Goal: Task Accomplishment & Management: Manage account settings

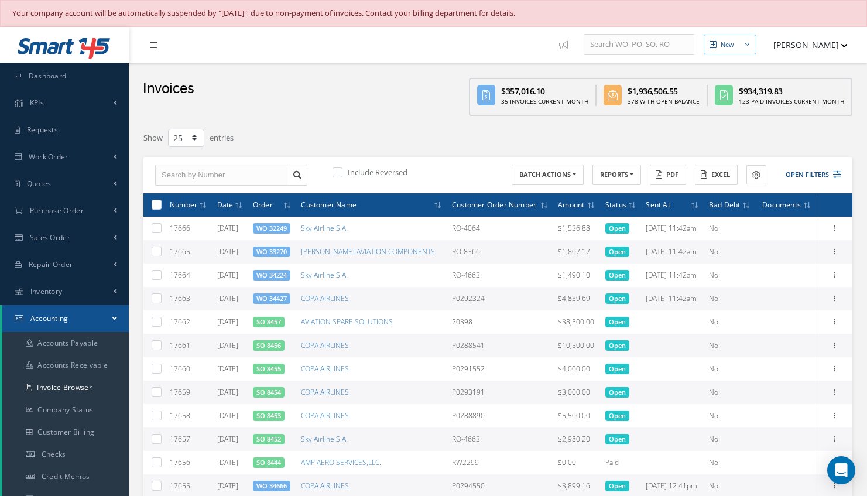
select select "25"
click at [44, 73] on span "Dashboard" at bounding box center [48, 76] width 38 height 10
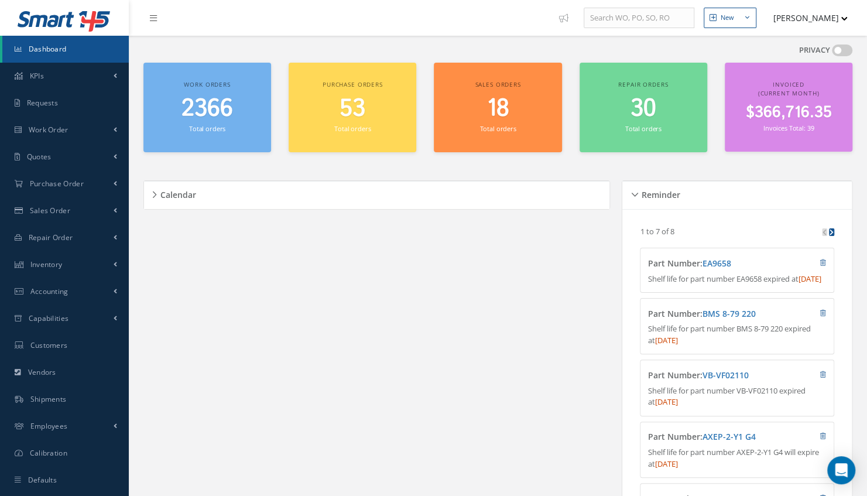
click at [222, 111] on span "2366" at bounding box center [207, 108] width 52 height 33
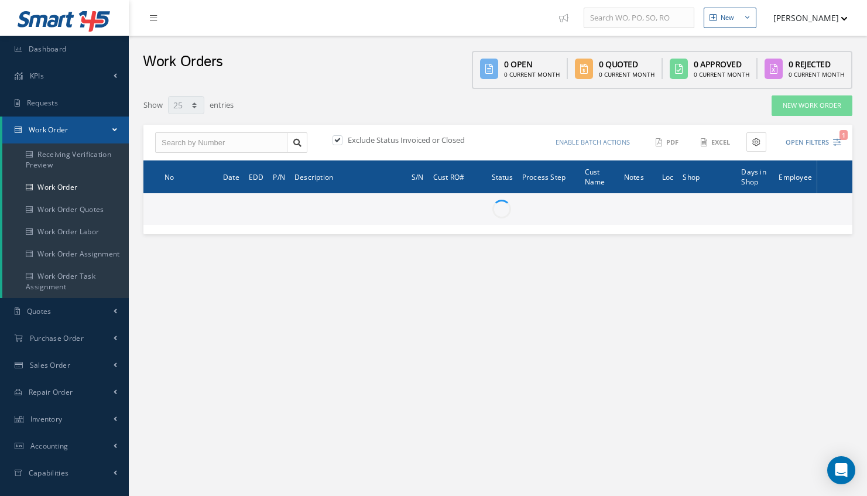
select select "25"
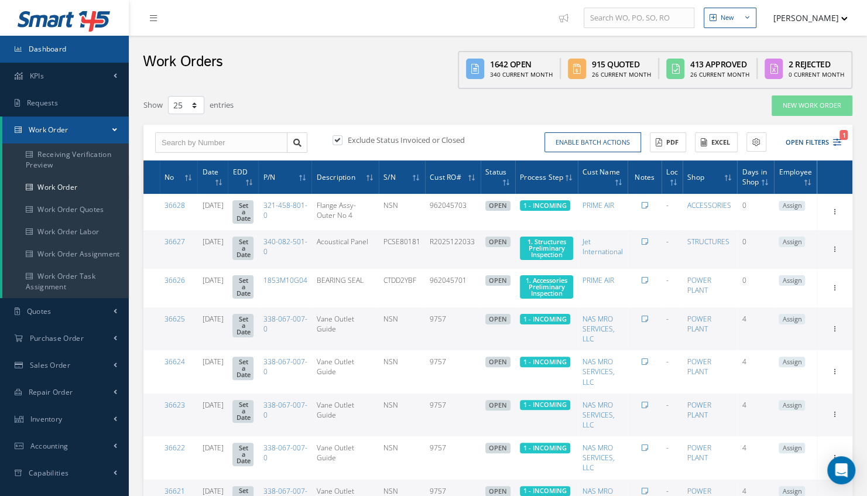
click at [96, 48] on link "Dashboard" at bounding box center [64, 49] width 129 height 27
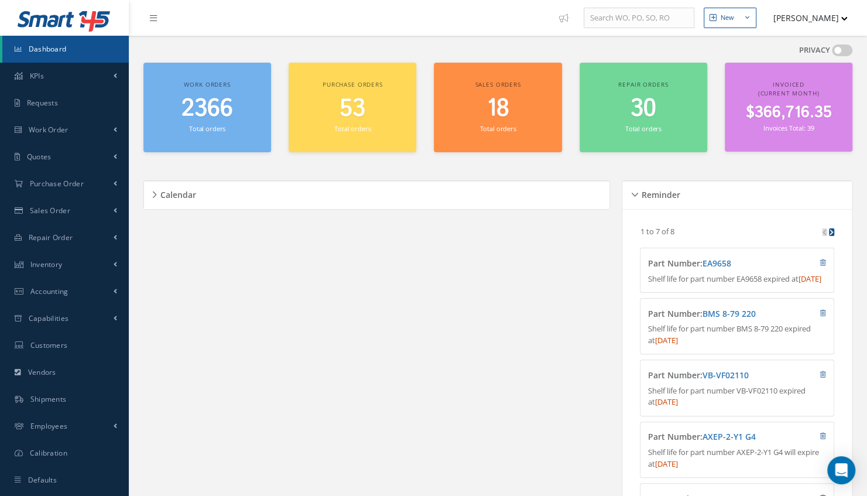
click at [67, 44] on link "Dashboard" at bounding box center [65, 49] width 126 height 27
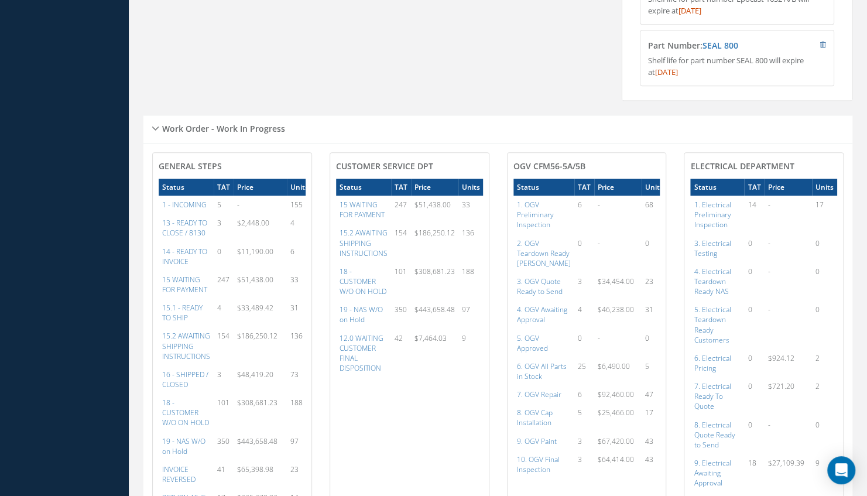
scroll to position [600, 0]
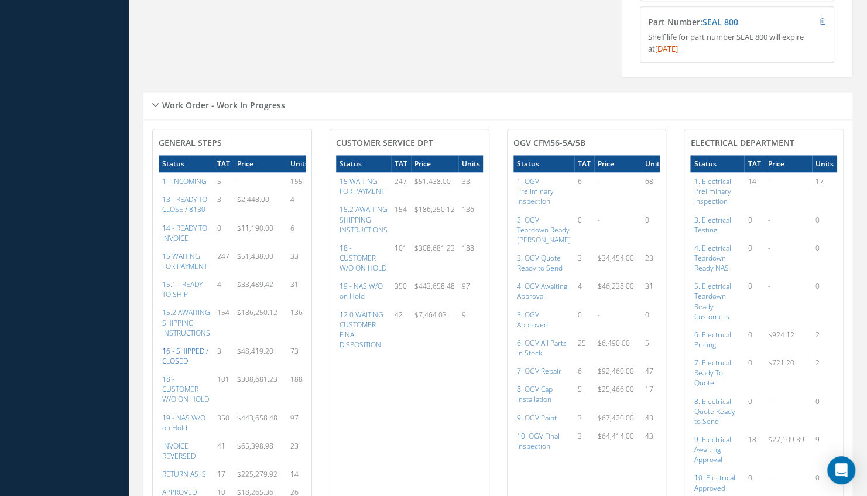
click at [185, 366] on a=22&excludeInternalCustomer=false&excludeInvoicedOrClosed=true&&filtersHidded"] "16 - SHIPPED / CLOSED" at bounding box center [185, 356] width 46 height 20
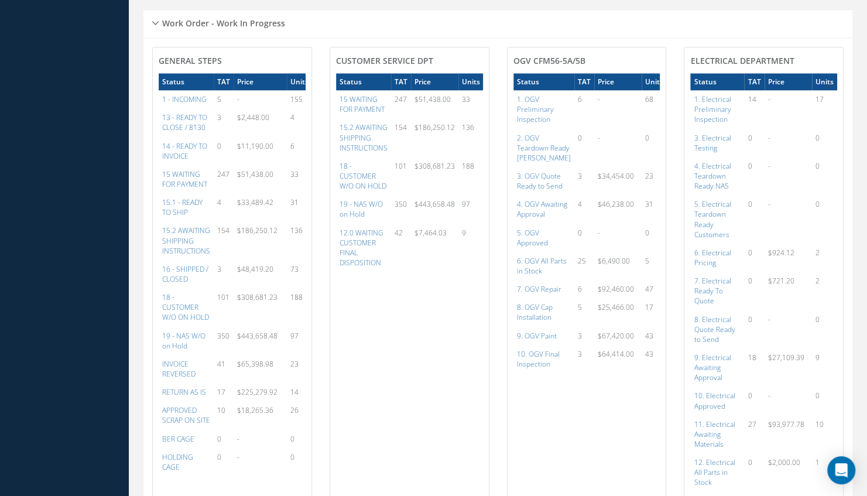
scroll to position [705, 0]
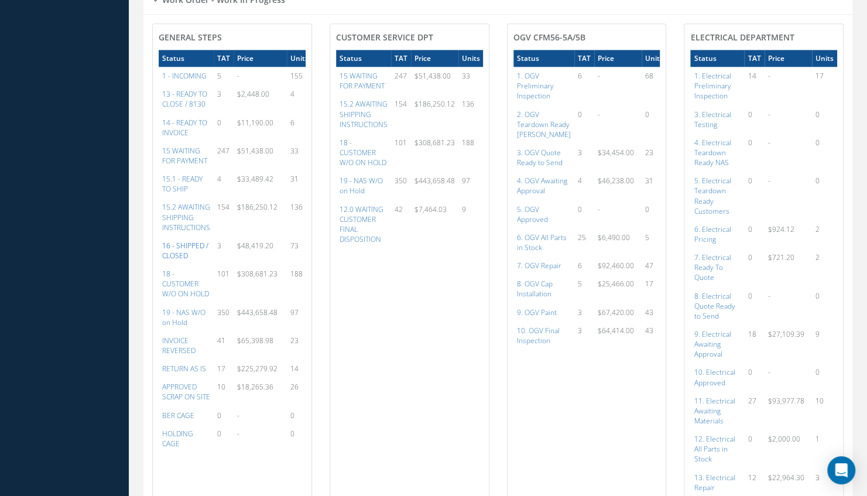
click at [189, 258] on a=22&excludeInternalCustomer=false&excludeInvoicedOrClosed=true&&filtersHidded"] "16 - SHIPPED / CLOSED" at bounding box center [185, 251] width 46 height 20
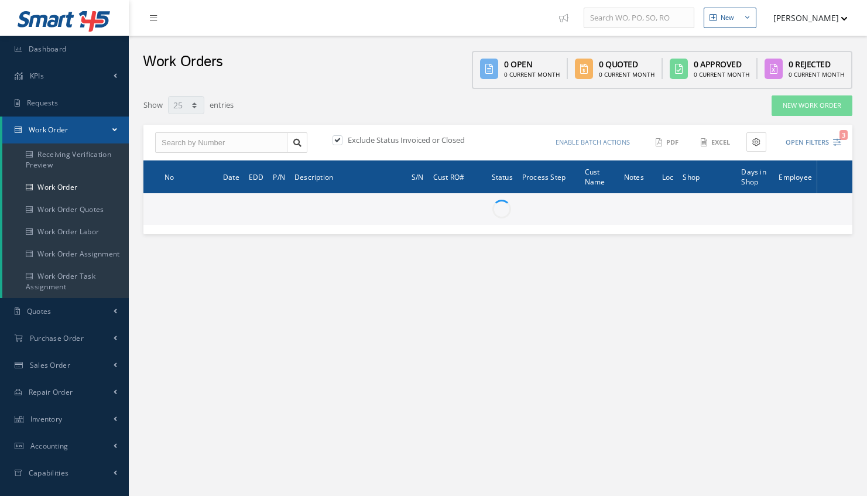
select select "25"
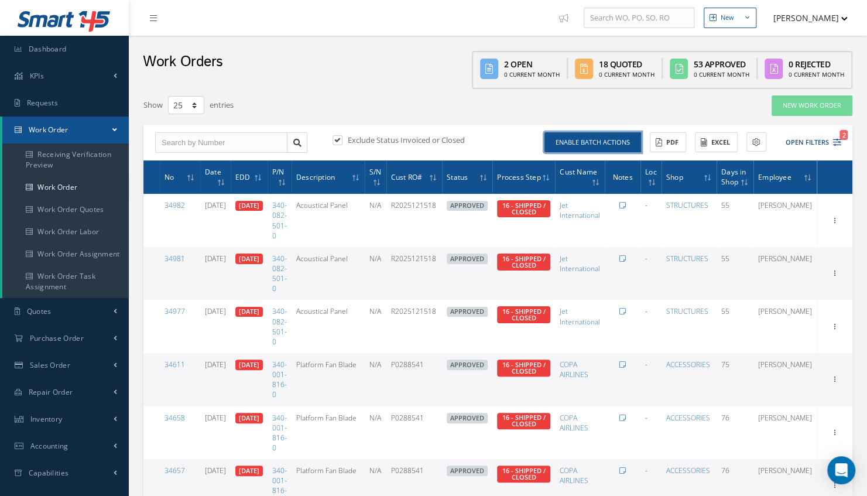
click at [611, 140] on button "Enable batch actions" at bounding box center [592, 142] width 97 height 20
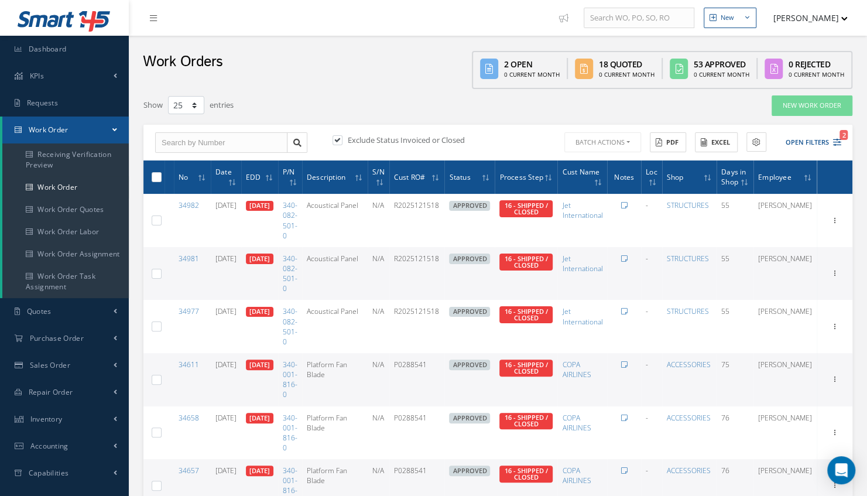
click at [161, 172] on label at bounding box center [161, 177] width 0 height 10
click at [155, 174] on input "checkbox" at bounding box center [157, 178] width 8 height 8
checkbox input "true"
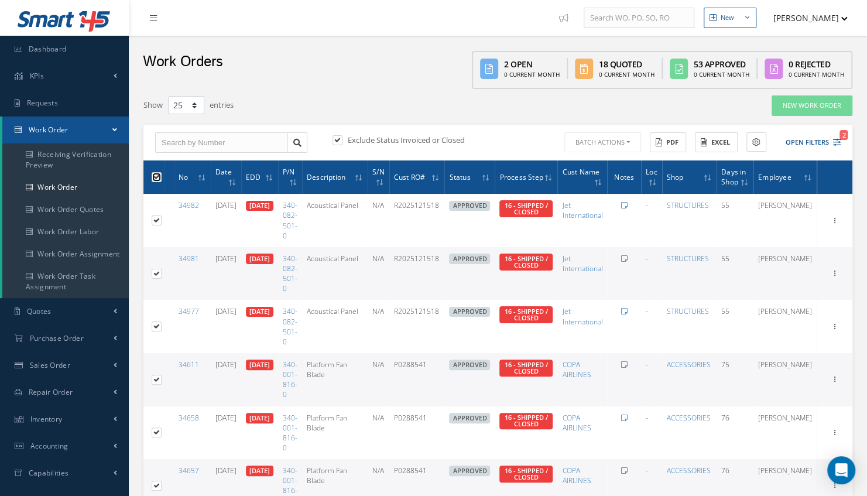
checkbox input "true"
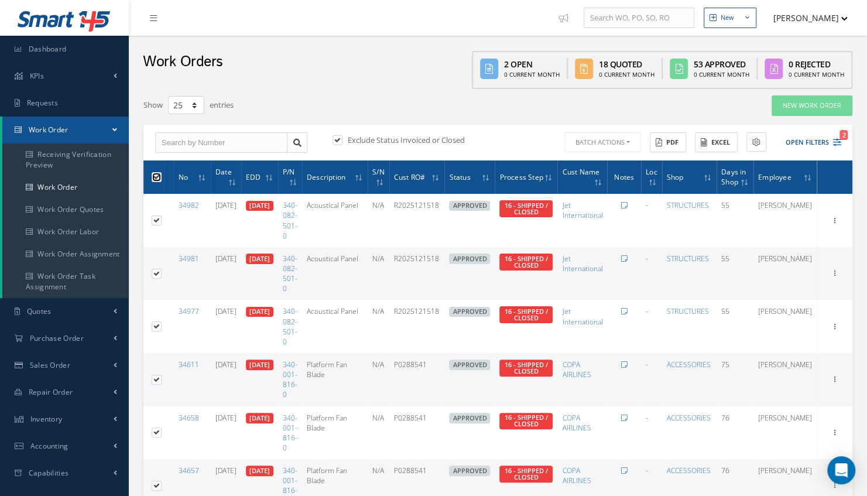
checkbox input "true"
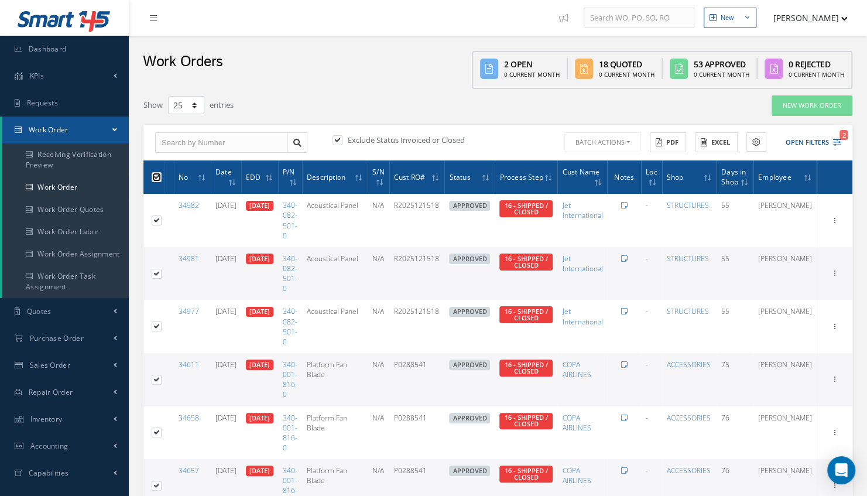
checkbox input "true"
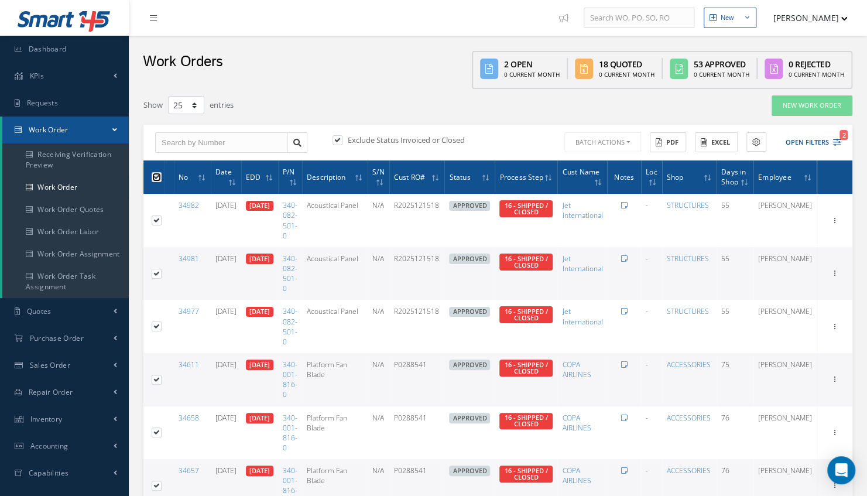
checkbox input "true"
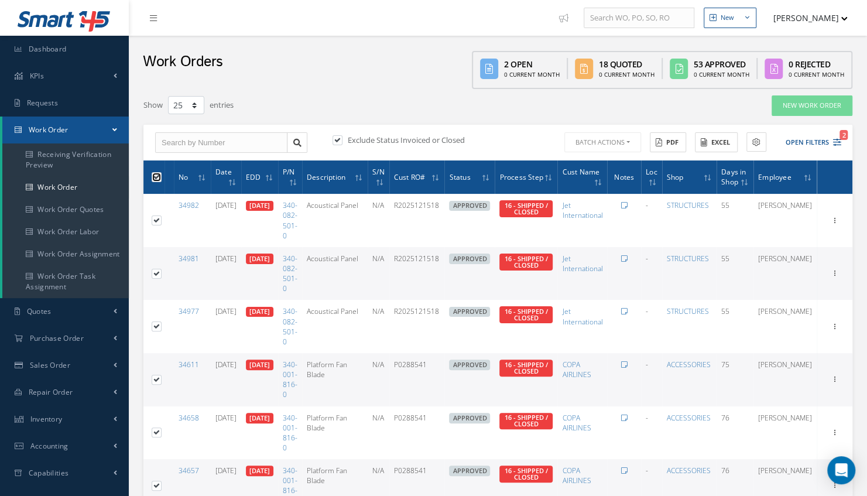
checkbox input "true"
click at [627, 142] on button "Batch Actions" at bounding box center [601, 142] width 79 height 20
click at [595, 181] on link "Close Work Orders" at bounding box center [609, 177] width 94 height 16
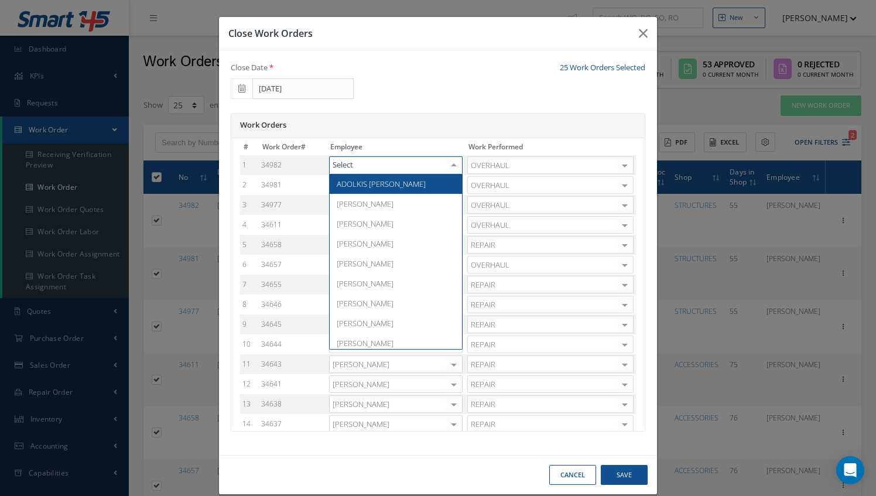
click at [449, 160] on div at bounding box center [453, 165] width 16 height 17
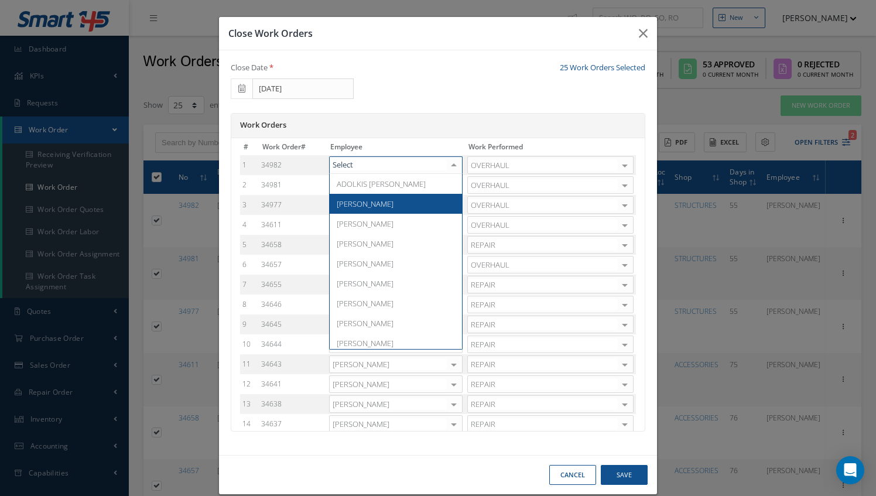
click at [361, 196] on span "Adoni Felipe" at bounding box center [396, 204] width 132 height 20
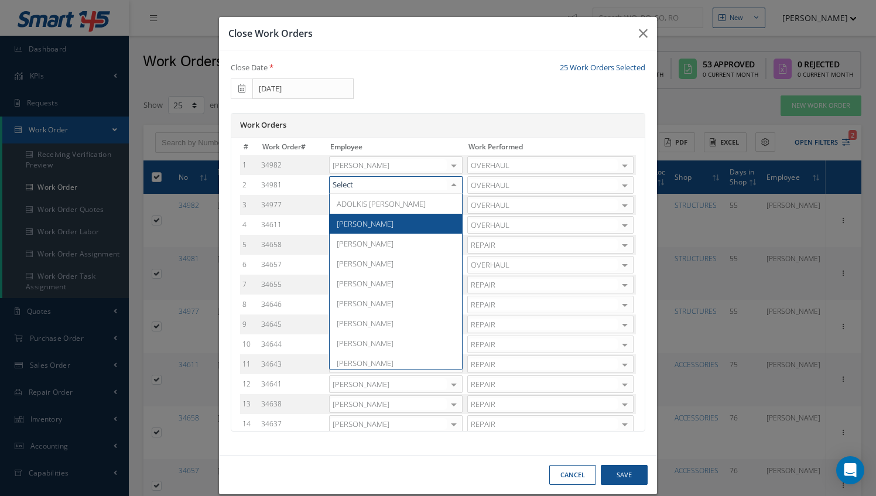
drag, startPoint x: 445, startPoint y: 188, endPoint x: 352, endPoint y: 227, distance: 100.2
click at [352, 194] on div "ADOLKIS LOPEZ Adoni Felipe Adrian Herrera Alexis Garcia Antonio Lezama Ariel Ga…" at bounding box center [395, 185] width 133 height 18
click at [352, 227] on span "Adoni Felipe" at bounding box center [396, 224] width 132 height 20
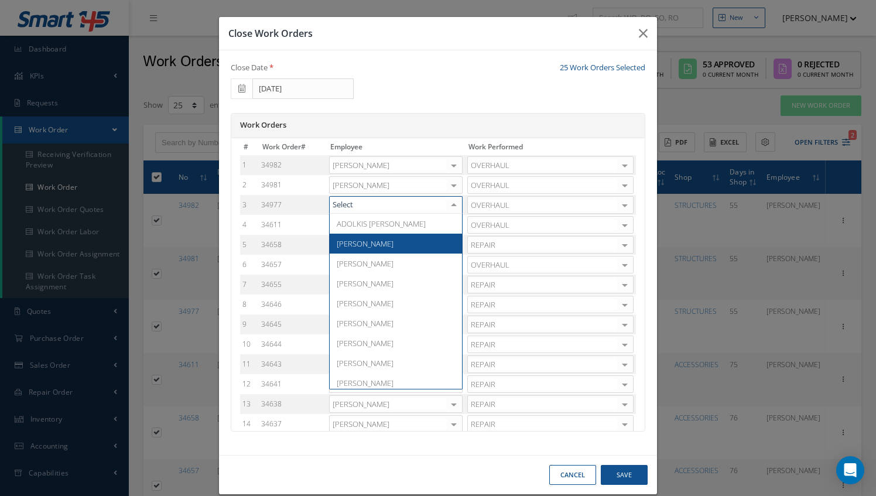
drag, startPoint x: 450, startPoint y: 212, endPoint x: 362, endPoint y: 245, distance: 93.7
click at [362, 214] on div "ADOLKIS LOPEZ Adoni Felipe Adrian Herrera Alexis Garcia Antonio Lezama Ariel Ga…" at bounding box center [395, 205] width 133 height 18
click at [362, 245] on span "Adoni Felipe" at bounding box center [365, 243] width 57 height 11
click at [445, 225] on div at bounding box center [453, 225] width 16 height 17
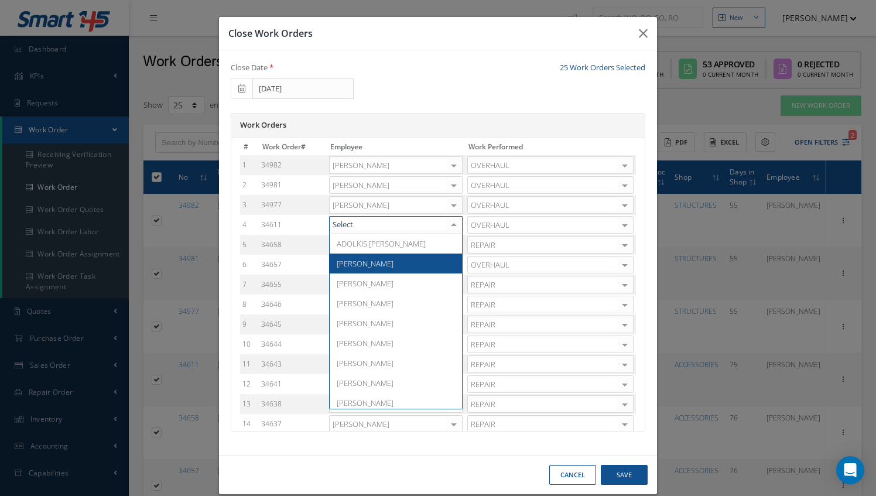
click at [380, 260] on span "Adoni Felipe" at bounding box center [396, 263] width 132 height 20
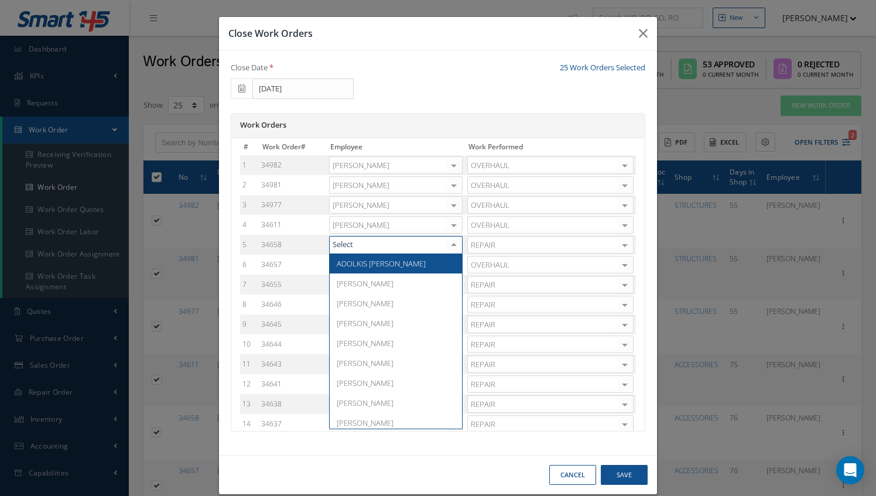
click at [447, 243] on div at bounding box center [453, 244] width 16 height 17
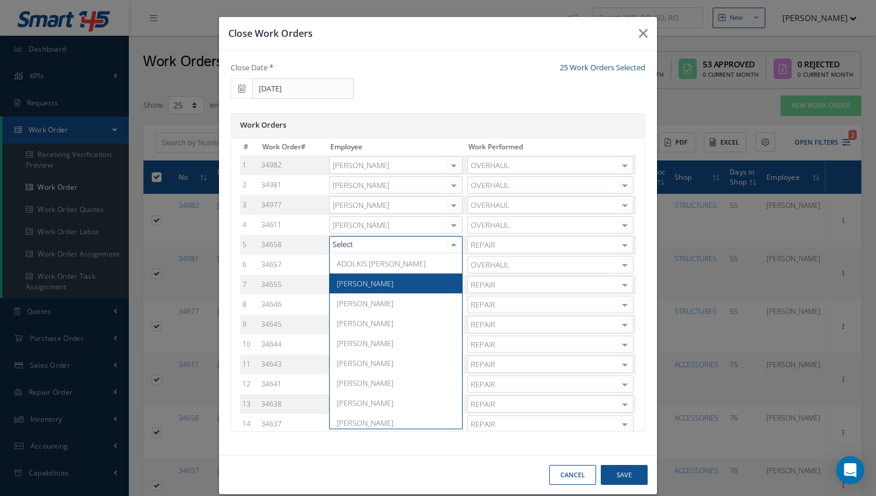
click at [375, 276] on span "Adoni Felipe" at bounding box center [396, 283] width 132 height 20
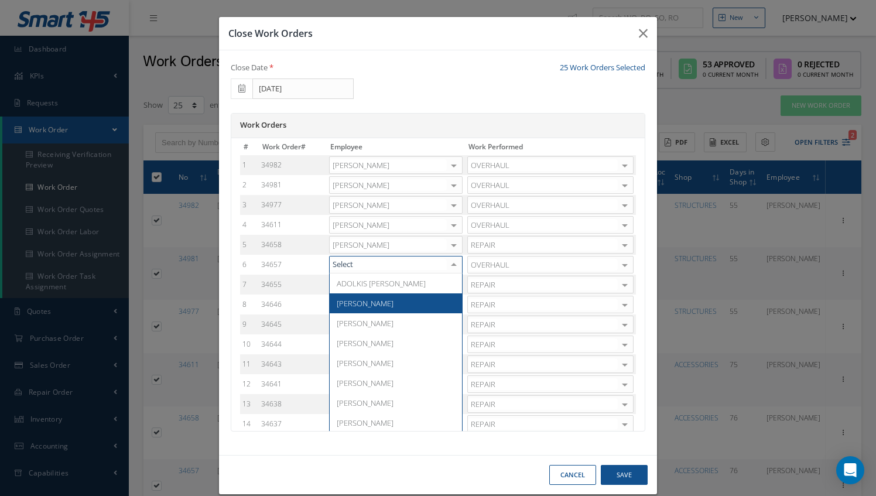
drag, startPoint x: 433, startPoint y: 266, endPoint x: 359, endPoint y: 306, distance: 83.3
click at [359, 306] on span "Adoni Felipe" at bounding box center [365, 303] width 57 height 11
drag, startPoint x: 444, startPoint y: 284, endPoint x: 350, endPoint y: 313, distance: 97.8
click at [350, 293] on div "ADOLKIS LOPEZ Adoni Felipe Adrian Herrera Alexis Garcia Antonio Lezama Ariel Ga…" at bounding box center [395, 285] width 133 height 18
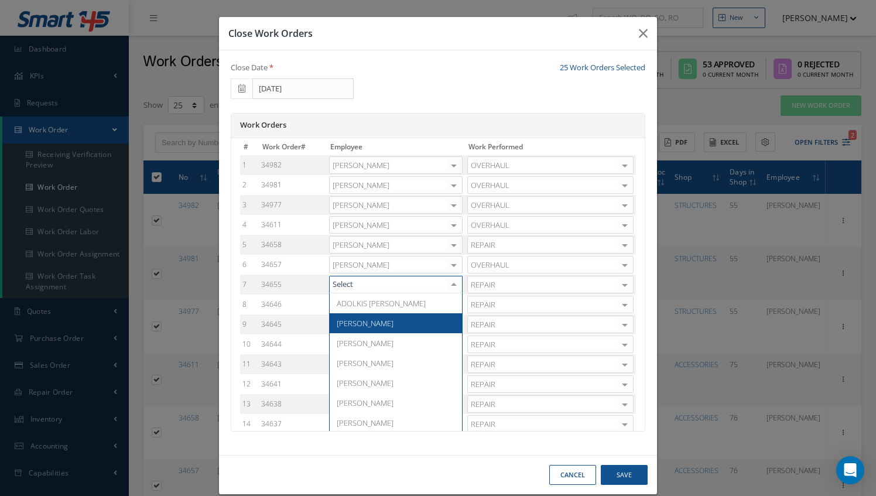
click at [350, 313] on span "Adoni Felipe" at bounding box center [396, 323] width 132 height 20
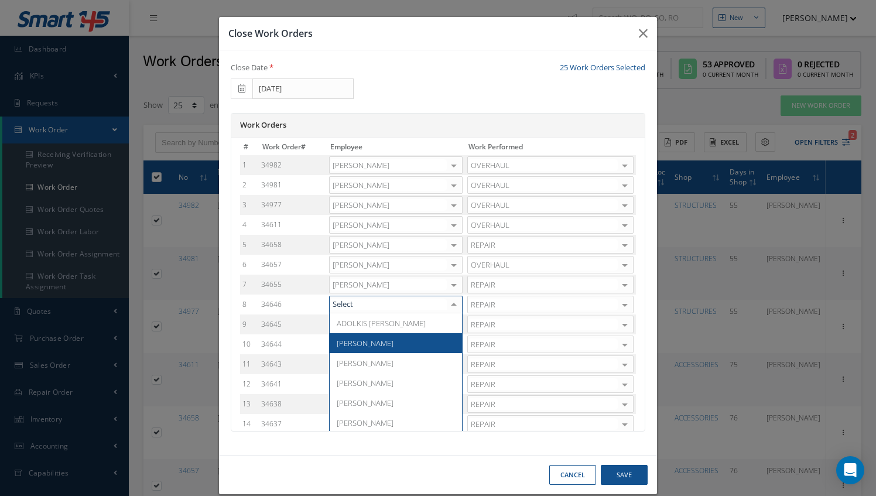
click at [399, 338] on span "Adoni Felipe" at bounding box center [396, 343] width 132 height 20
click at [445, 326] on div at bounding box center [453, 324] width 16 height 17
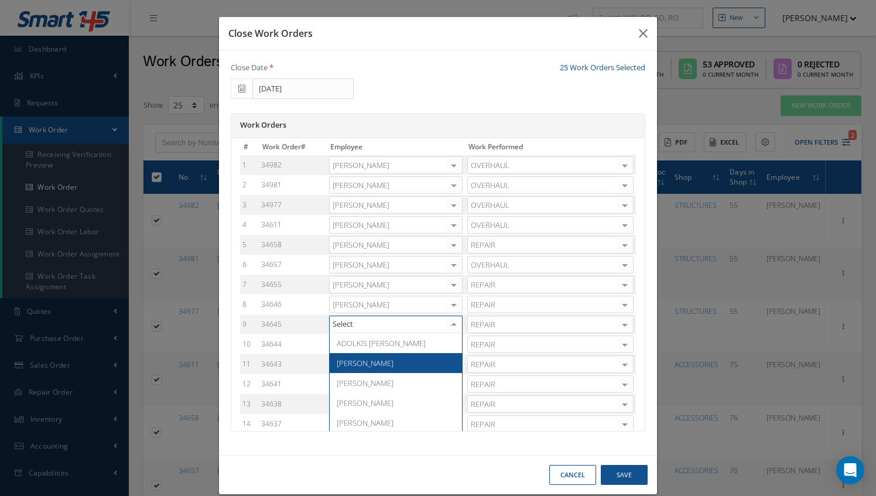
click at [366, 358] on span "Adoni Felipe" at bounding box center [365, 363] width 57 height 11
click at [446, 343] on div at bounding box center [453, 344] width 16 height 17
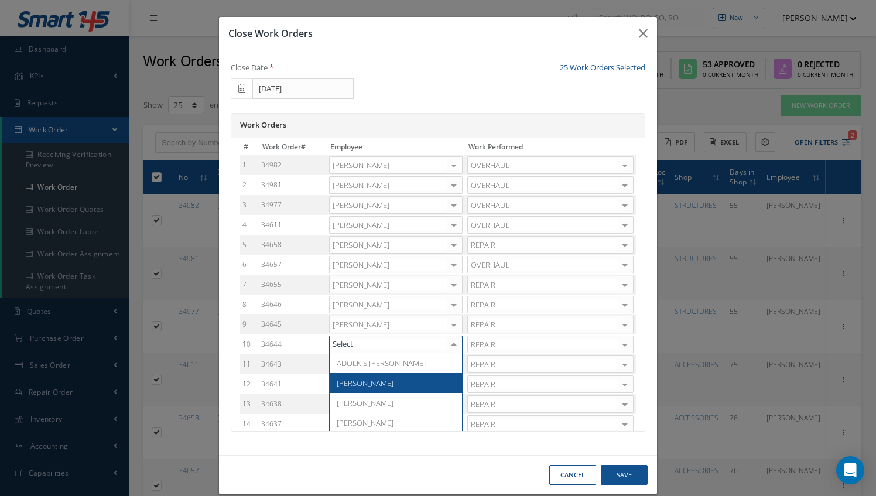
click at [368, 383] on span "Adoni Felipe" at bounding box center [365, 383] width 57 height 11
click at [445, 363] on div at bounding box center [453, 364] width 16 height 17
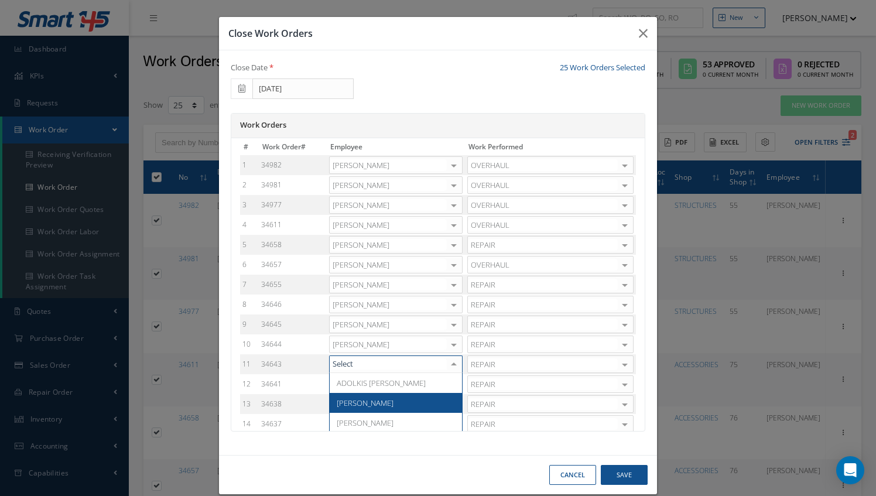
click at [386, 398] on span "Adoni Felipe" at bounding box center [396, 403] width 132 height 20
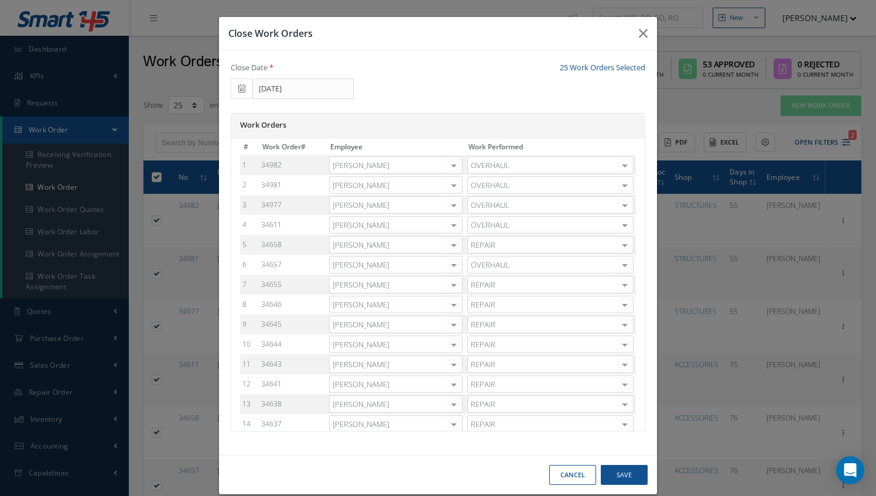
click at [448, 385] on div at bounding box center [453, 384] width 16 height 17
click at [393, 420] on span "Adoni Felipe" at bounding box center [396, 423] width 132 height 20
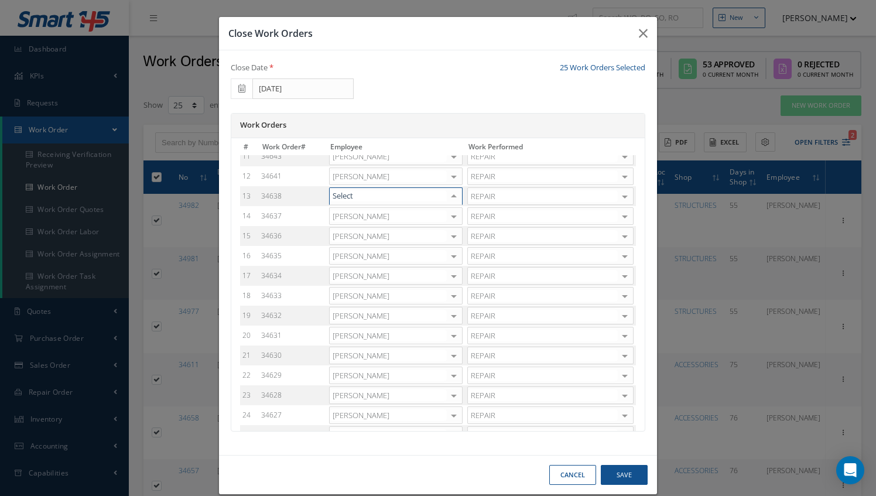
click at [445, 196] on div at bounding box center [453, 196] width 16 height 17
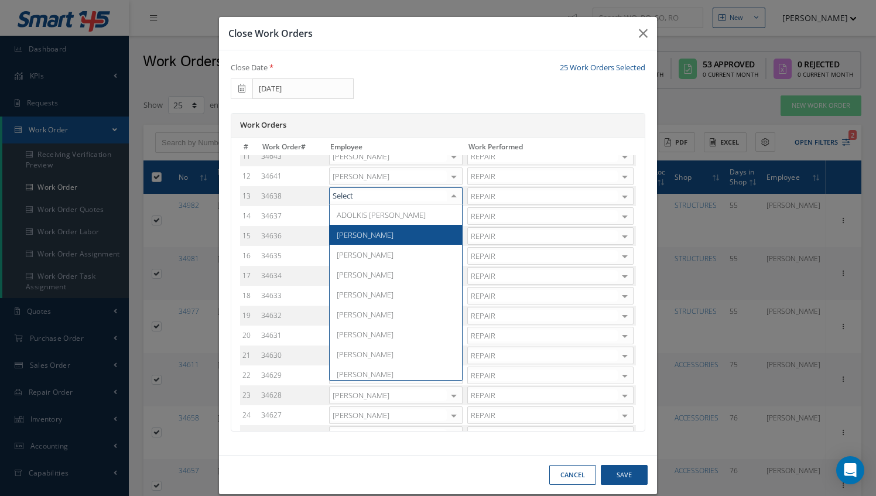
click at [385, 234] on span "Adoni Felipe" at bounding box center [396, 235] width 132 height 20
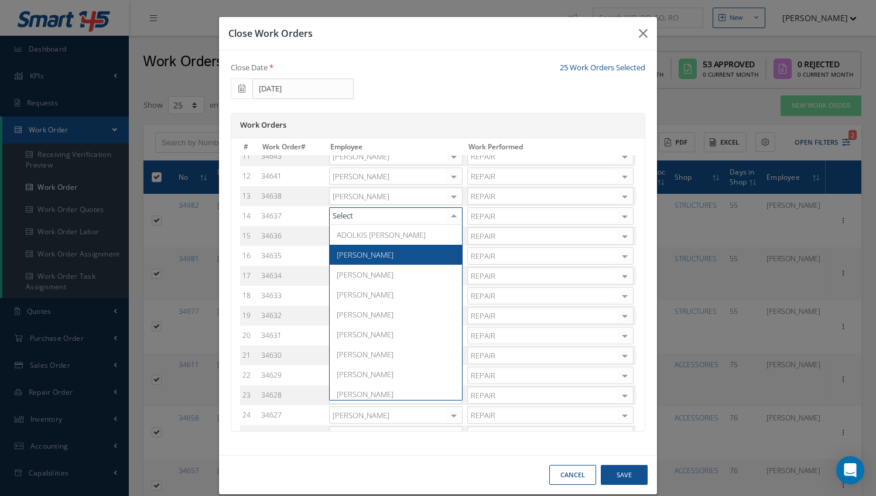
click at [378, 252] on span "Adoni Felipe" at bounding box center [396, 255] width 132 height 20
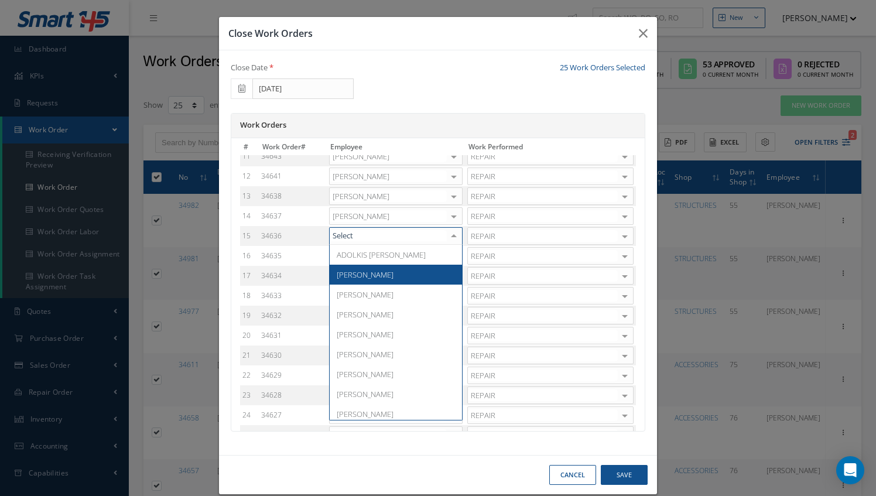
click at [389, 266] on span "Adoni Felipe" at bounding box center [396, 275] width 132 height 20
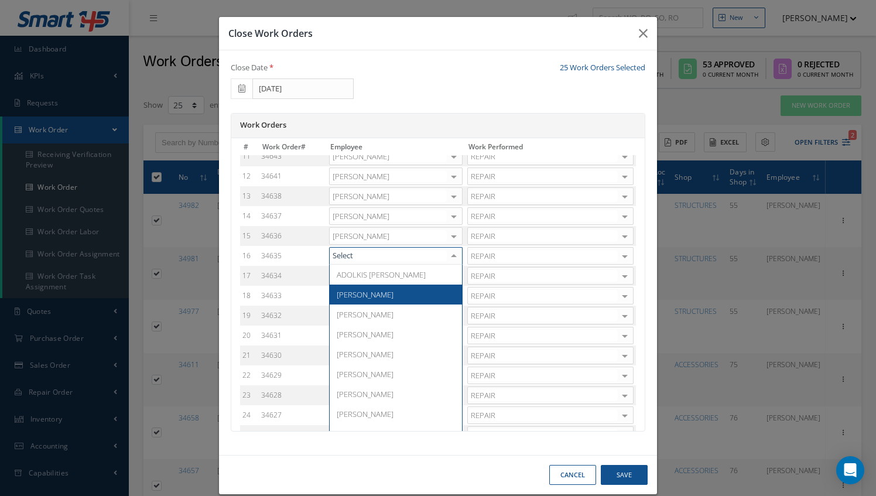
click at [379, 290] on span "Adoni Felipe" at bounding box center [396, 294] width 132 height 20
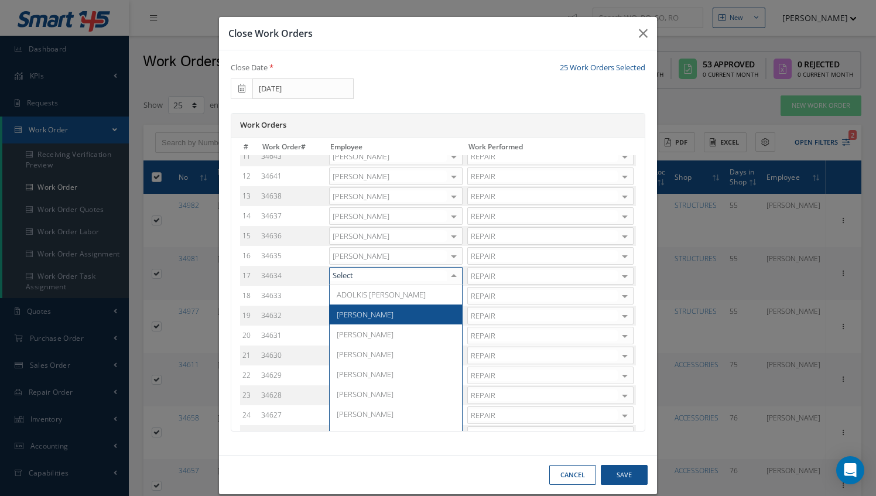
click at [368, 320] on span "Adoni Felipe" at bounding box center [396, 314] width 132 height 20
click at [445, 298] on div at bounding box center [453, 295] width 16 height 17
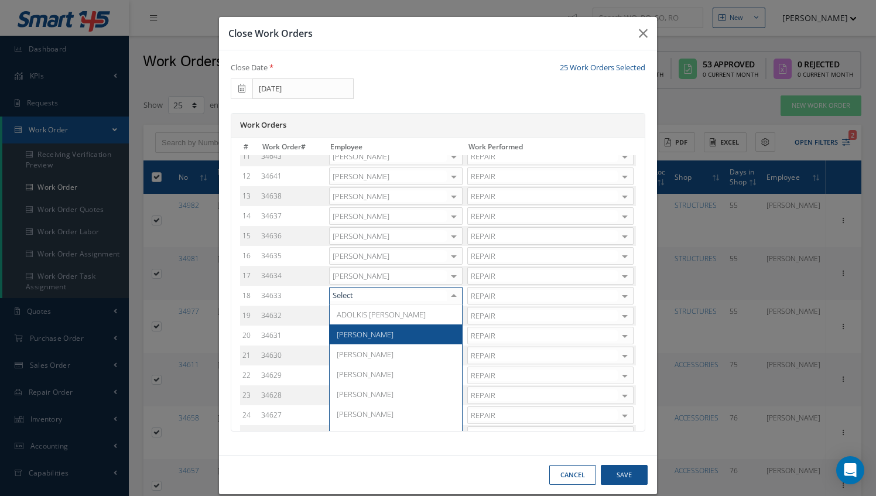
click at [388, 331] on span "Adoni Felipe" at bounding box center [396, 334] width 132 height 20
click at [445, 313] on div at bounding box center [453, 315] width 16 height 17
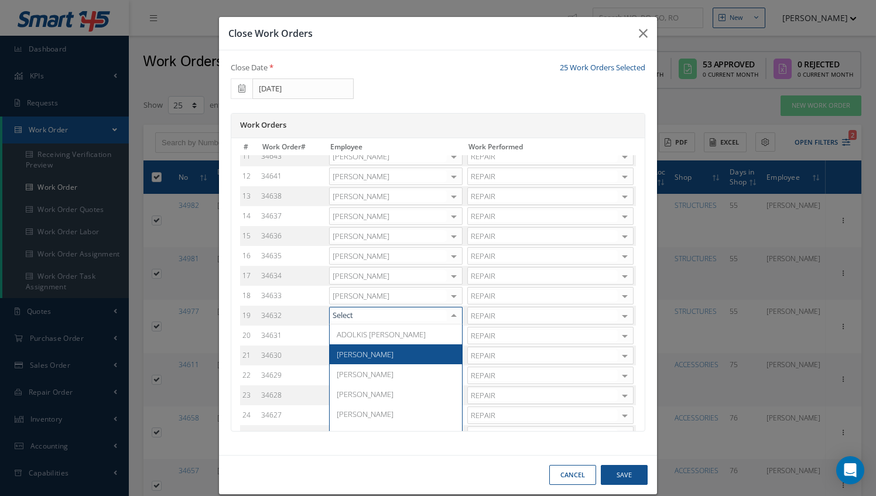
click at [386, 347] on span "Adoni Felipe" at bounding box center [396, 354] width 132 height 20
click at [445, 332] on div at bounding box center [453, 335] width 16 height 17
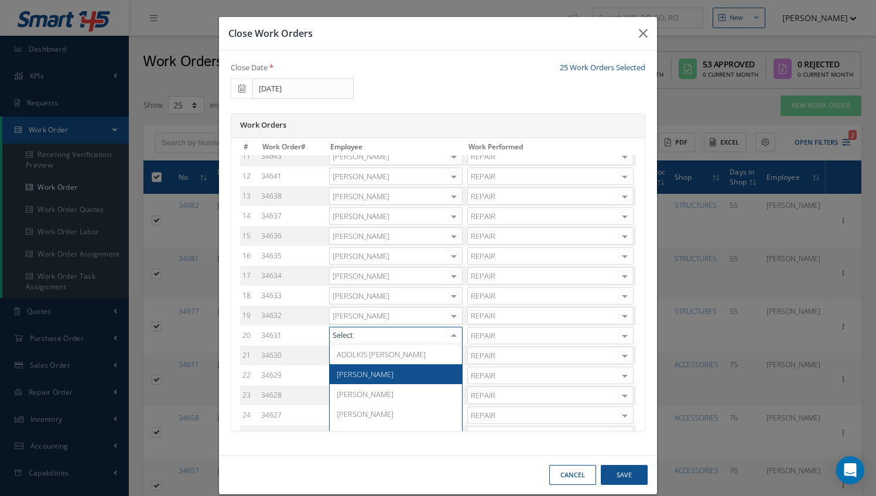
click at [401, 365] on span "Adoni Felipe" at bounding box center [396, 374] width 132 height 20
click at [445, 355] on div at bounding box center [453, 355] width 16 height 17
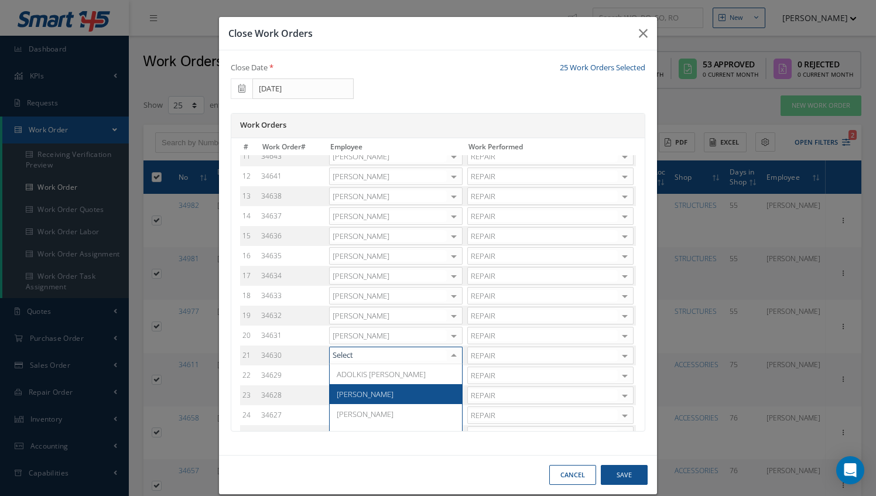
click at [386, 385] on span "Adoni Felipe" at bounding box center [396, 394] width 132 height 20
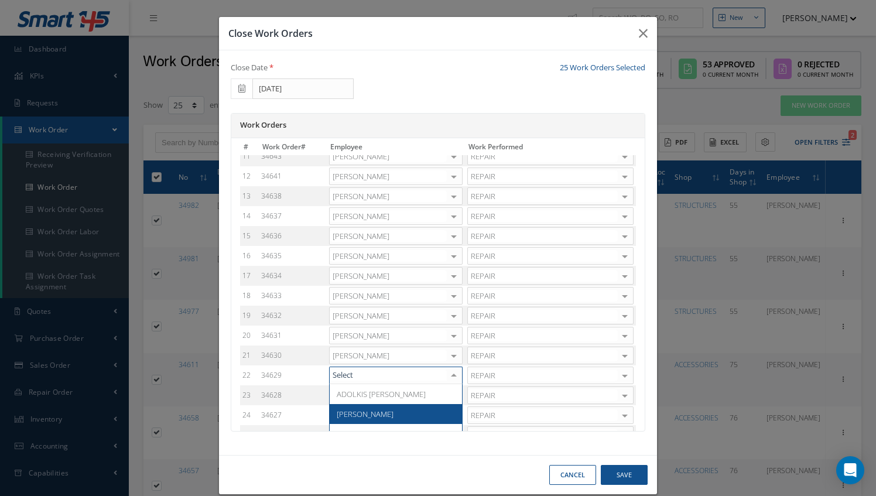
click at [383, 406] on span "Adoni Felipe" at bounding box center [396, 414] width 132 height 20
click at [445, 397] on div at bounding box center [453, 395] width 16 height 17
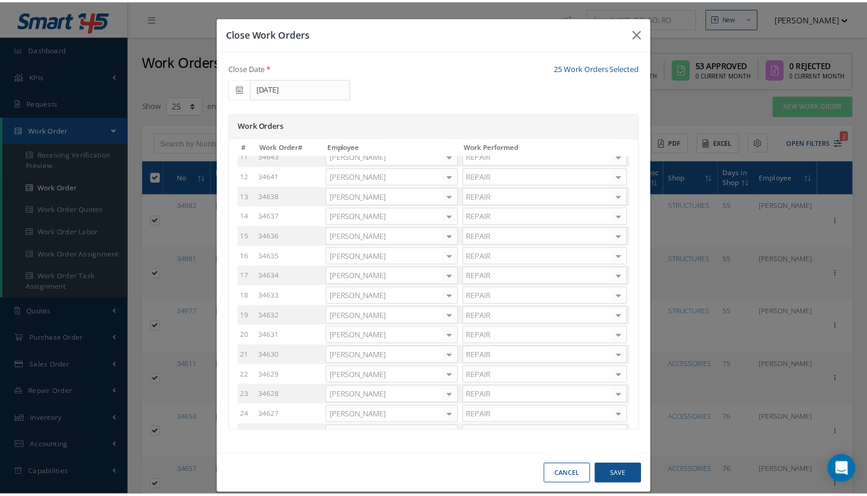
scroll to position [231, 0]
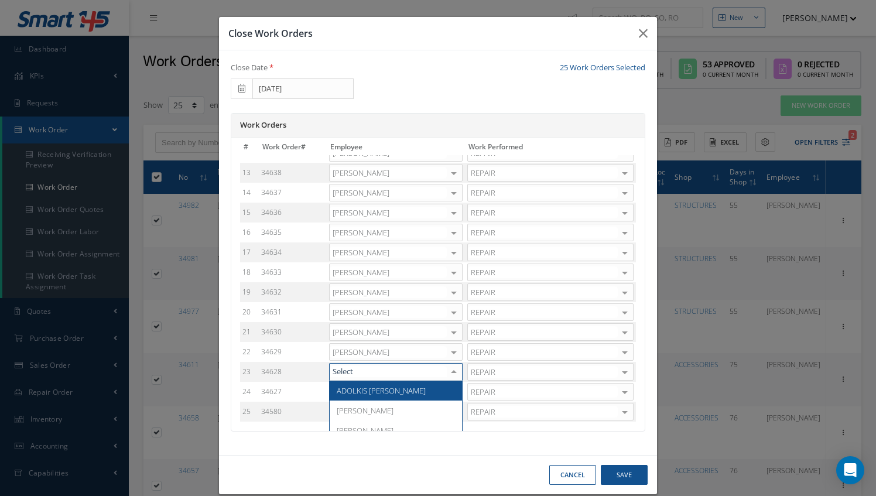
click at [445, 371] on div at bounding box center [453, 371] width 16 height 17
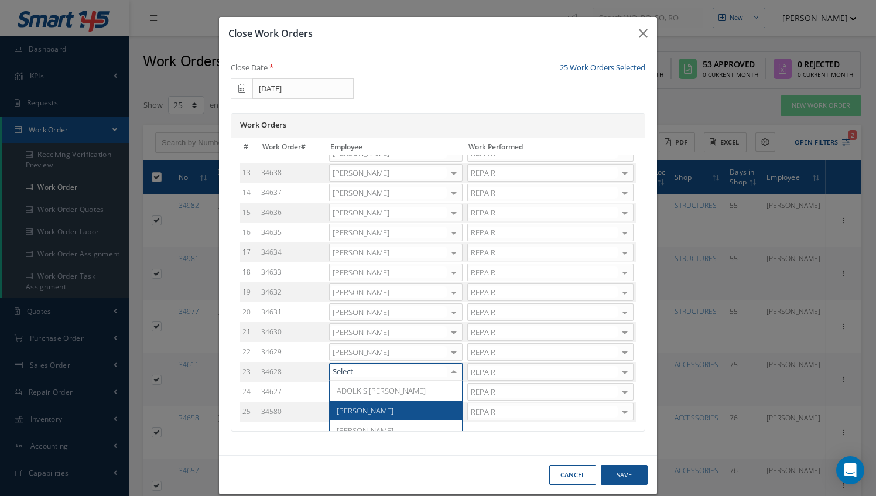
click at [384, 400] on span "Adoni Felipe" at bounding box center [396, 410] width 132 height 20
click at [446, 392] on div at bounding box center [453, 391] width 16 height 17
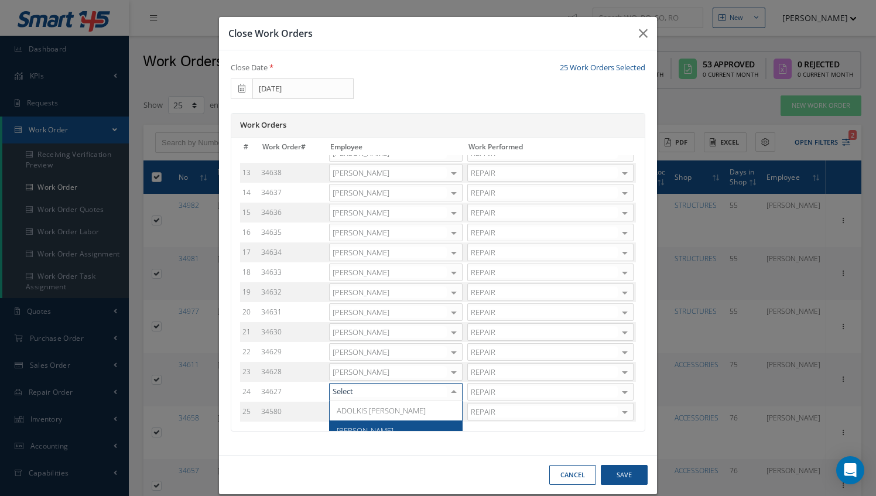
click at [400, 421] on span "Adoni Felipe" at bounding box center [396, 430] width 132 height 20
click at [447, 405] on div at bounding box center [453, 411] width 16 height 17
type input "adoni"
click at [419, 420] on span "Adoni Felipe" at bounding box center [396, 430] width 132 height 20
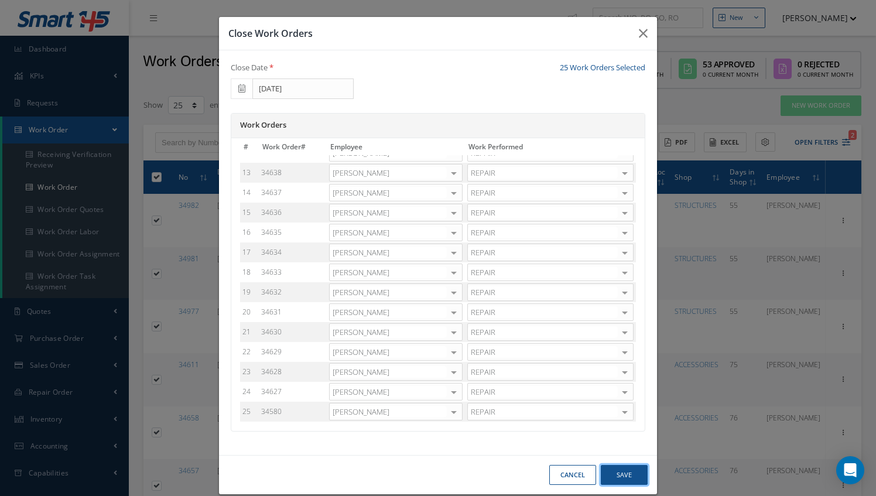
click at [615, 473] on button "Save" at bounding box center [624, 475] width 47 height 20
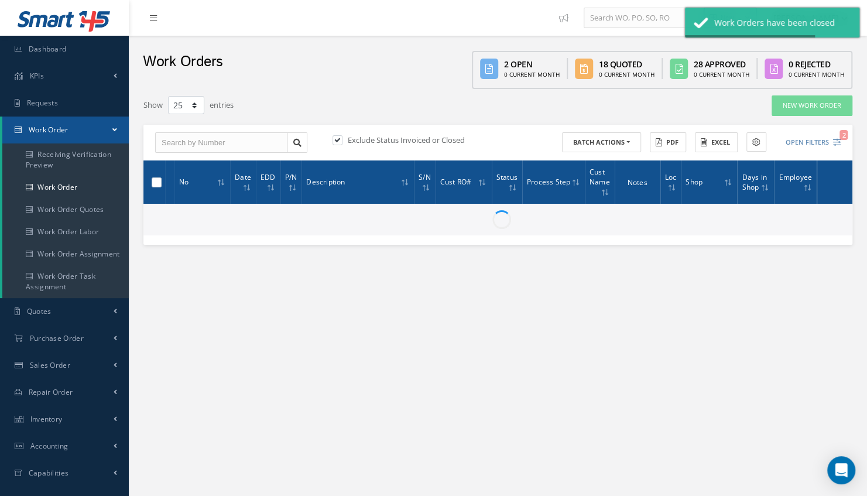
checkbox input "false"
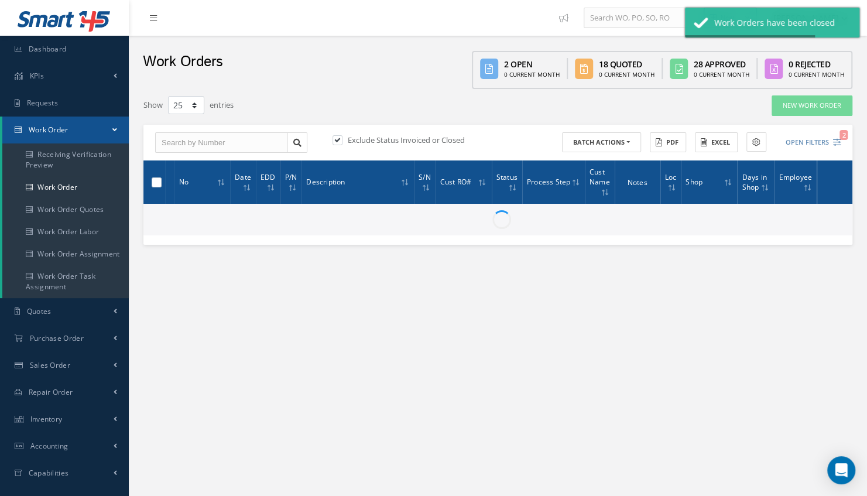
checkbox input "false"
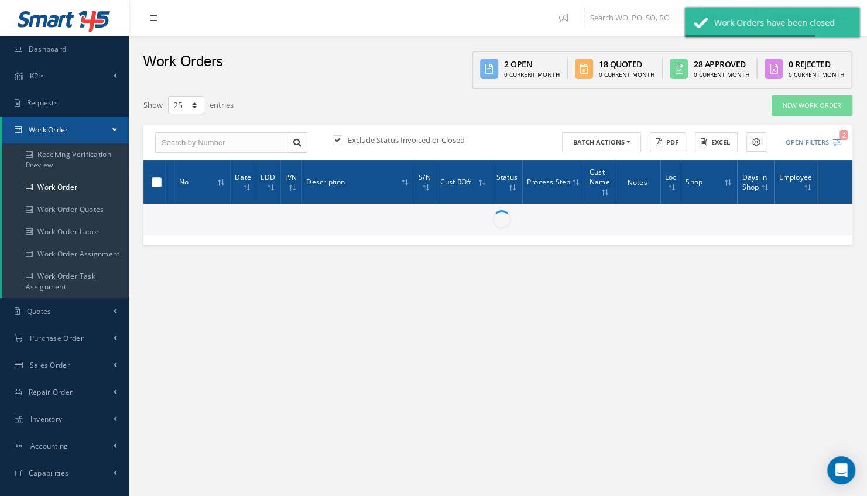
checkbox input "false"
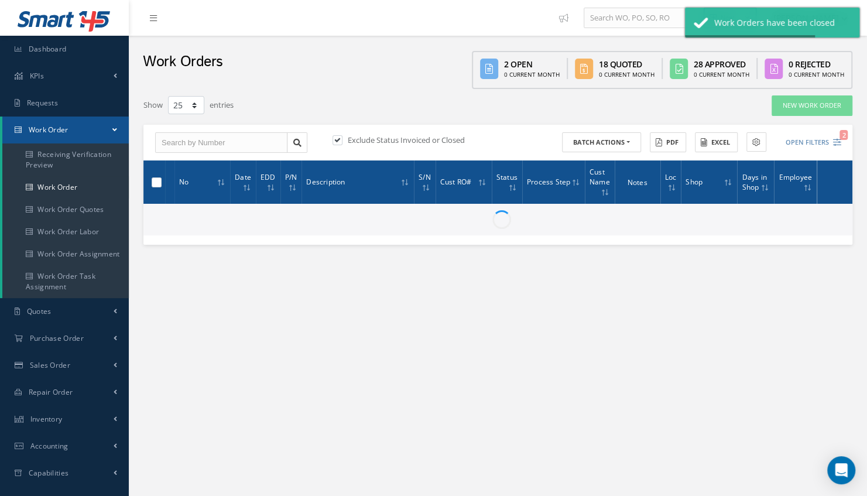
checkbox input "false"
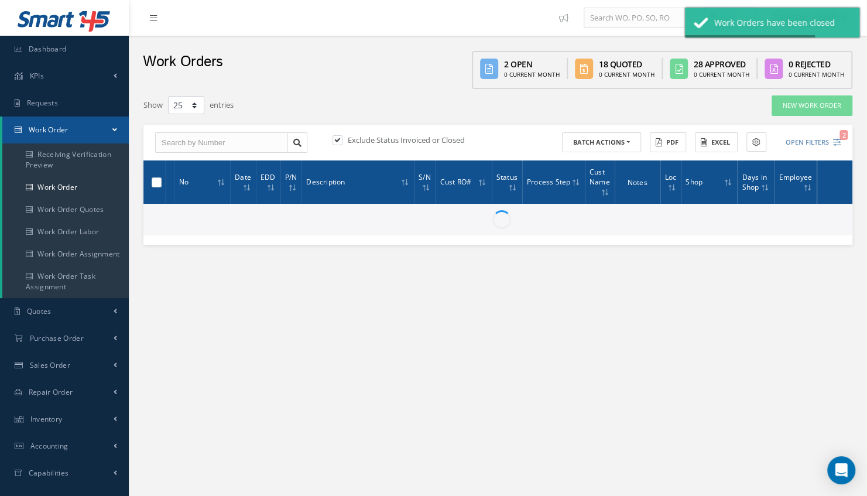
checkbox input "false"
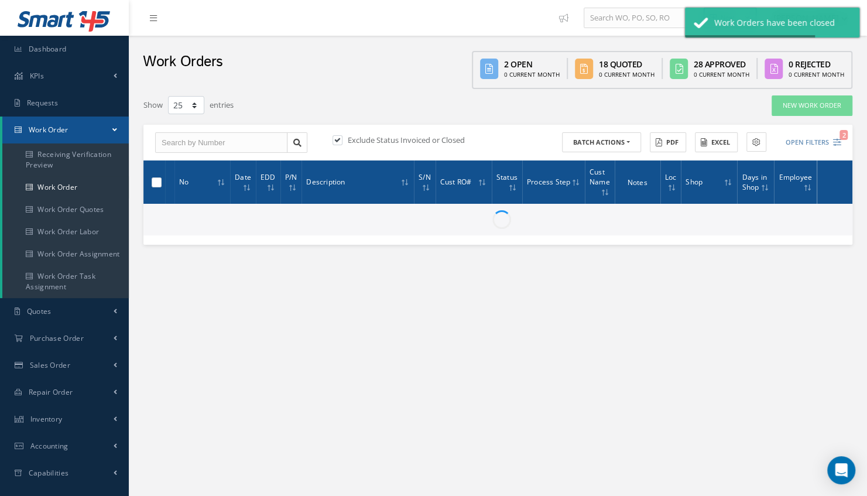
checkbox input "false"
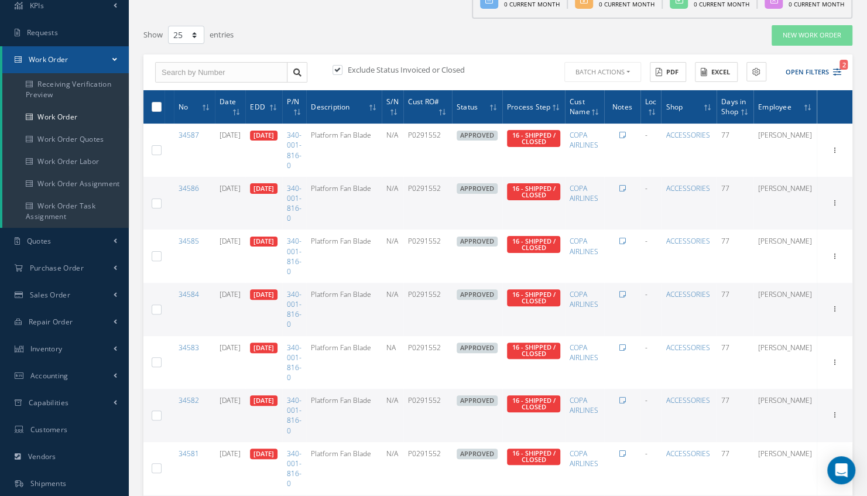
scroll to position [94, 0]
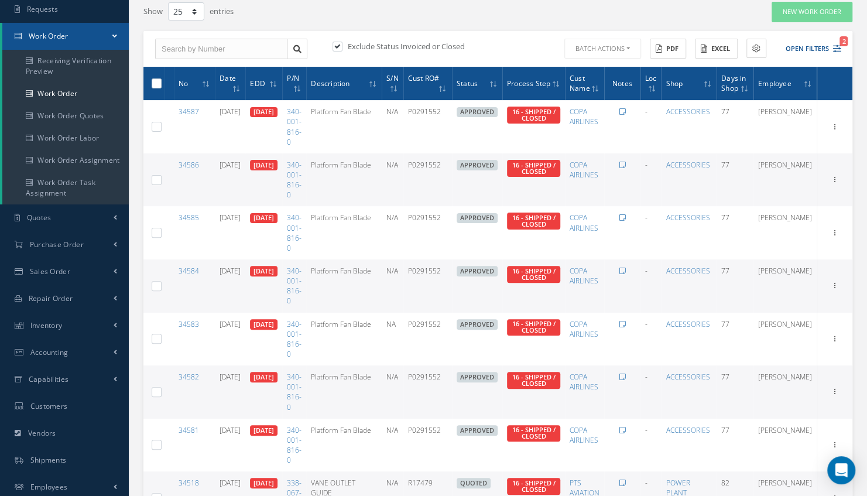
click at [151, 78] on div at bounding box center [156, 83] width 11 height 11
click at [161, 83] on label at bounding box center [161, 83] width 0 height 10
click at [160, 83] on input "checkbox" at bounding box center [157, 85] width 8 height 8
checkbox input "true"
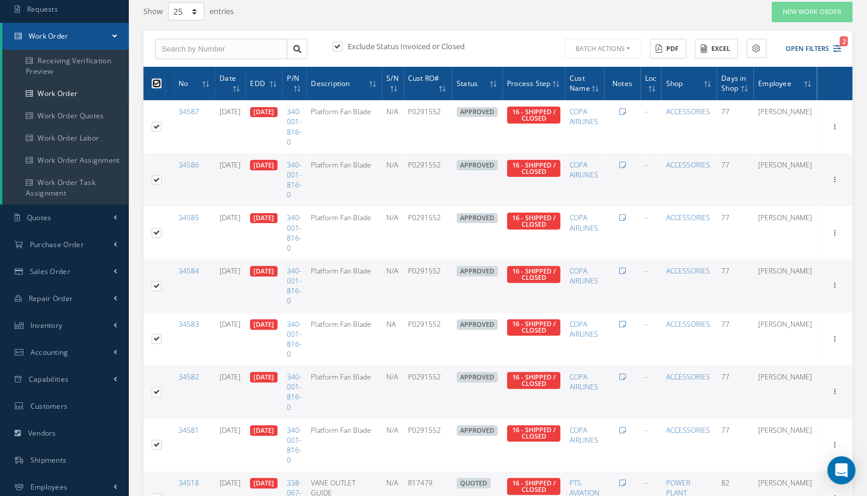
checkbox input "true"
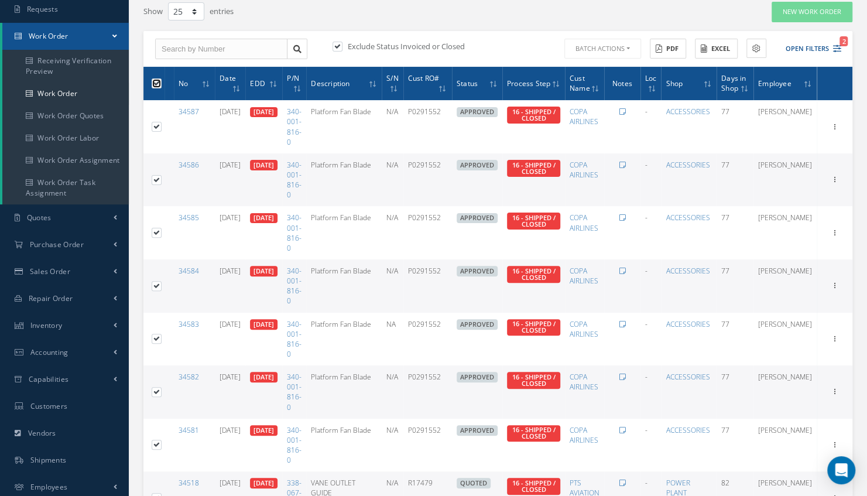
checkbox input "true"
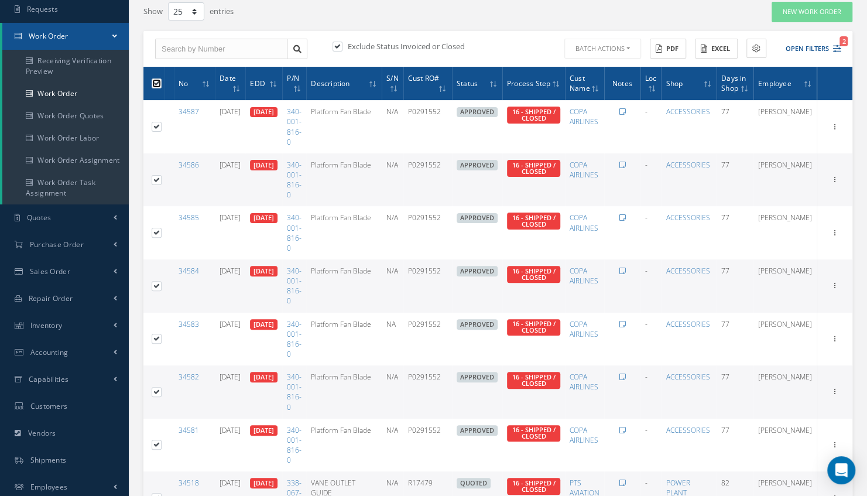
checkbox input "true"
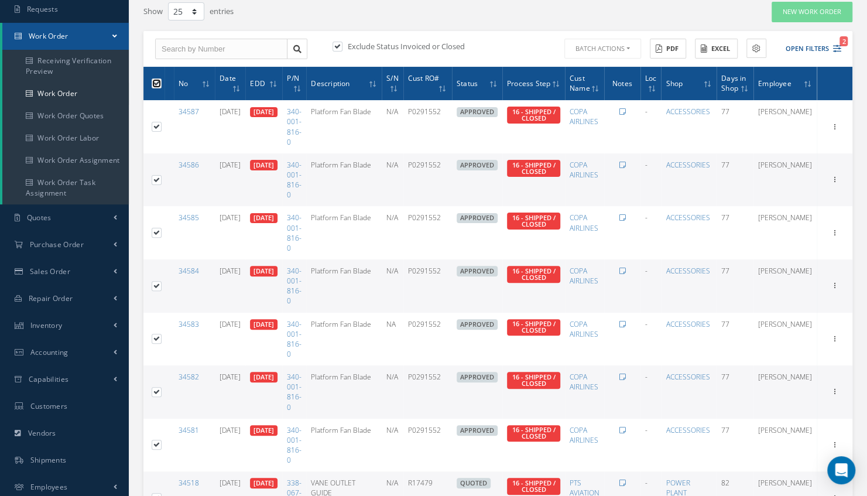
checkbox input "true"
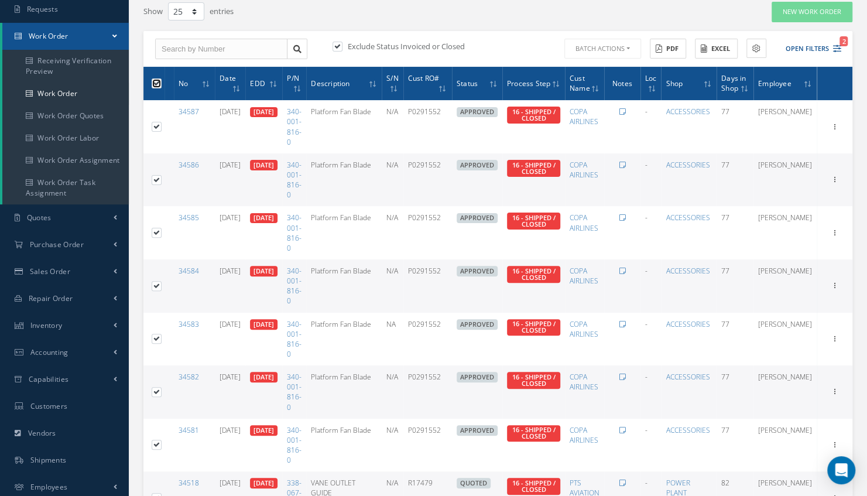
checkbox input "true"
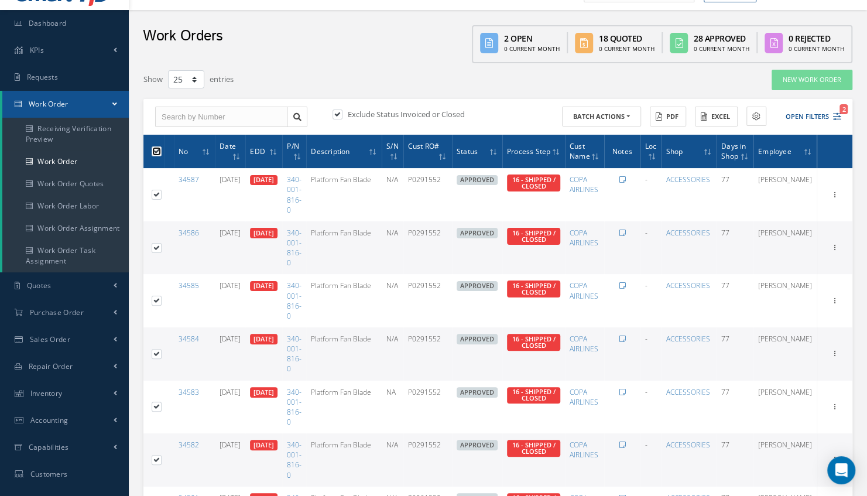
scroll to position [0, 0]
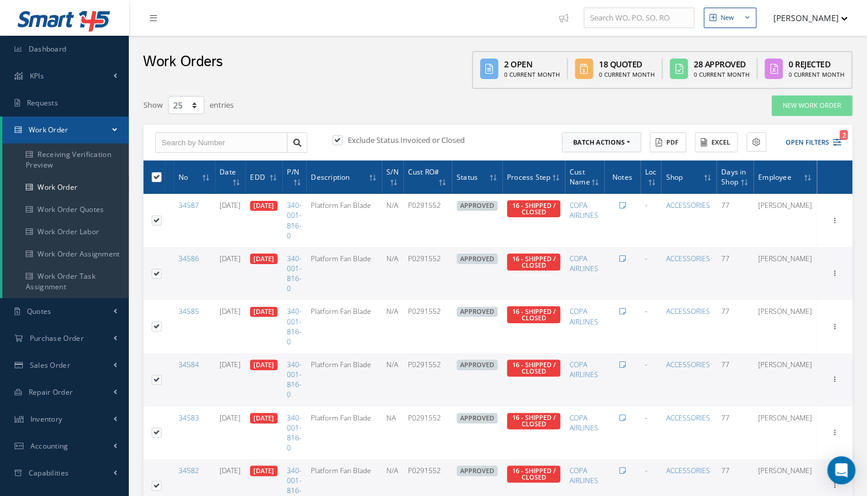
click at [630, 148] on button "Batch Actions" at bounding box center [601, 142] width 79 height 20
click at [592, 176] on link "Close Work Orders" at bounding box center [609, 177] width 94 height 16
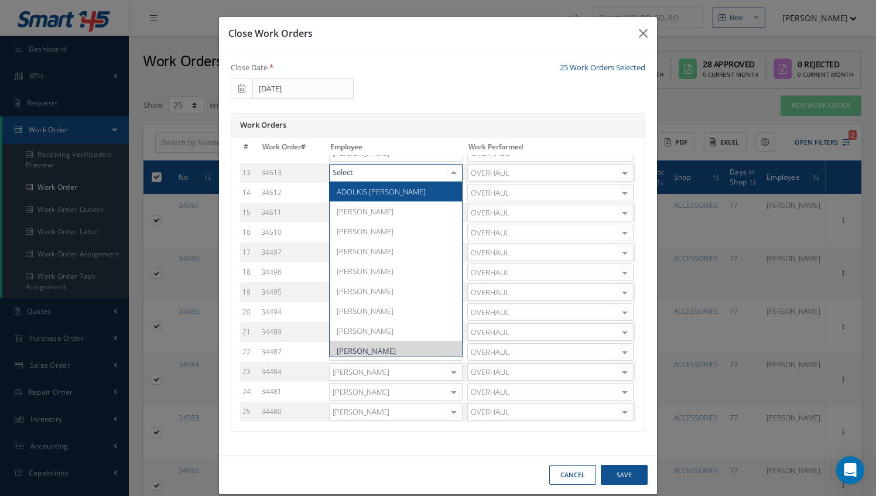
click at [445, 173] on div at bounding box center [453, 172] width 16 height 17
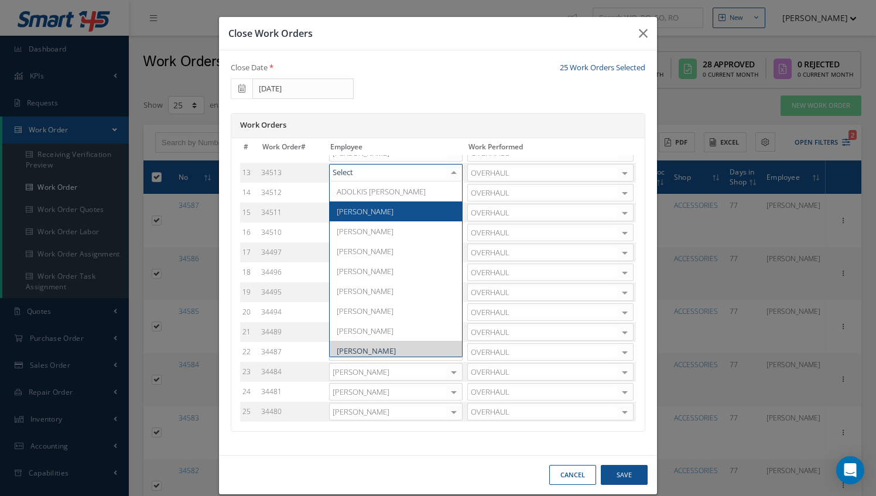
click at [399, 206] on span "Adoni Felipe" at bounding box center [396, 211] width 132 height 20
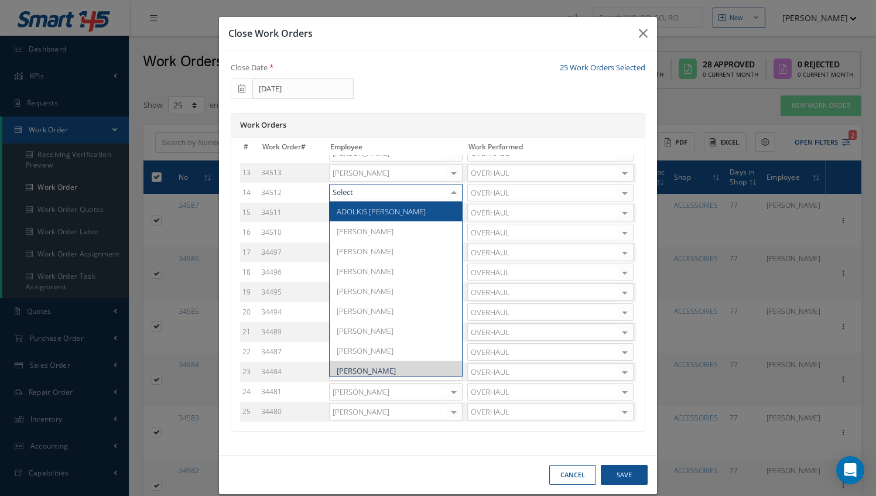
click at [445, 192] on div at bounding box center [453, 192] width 16 height 17
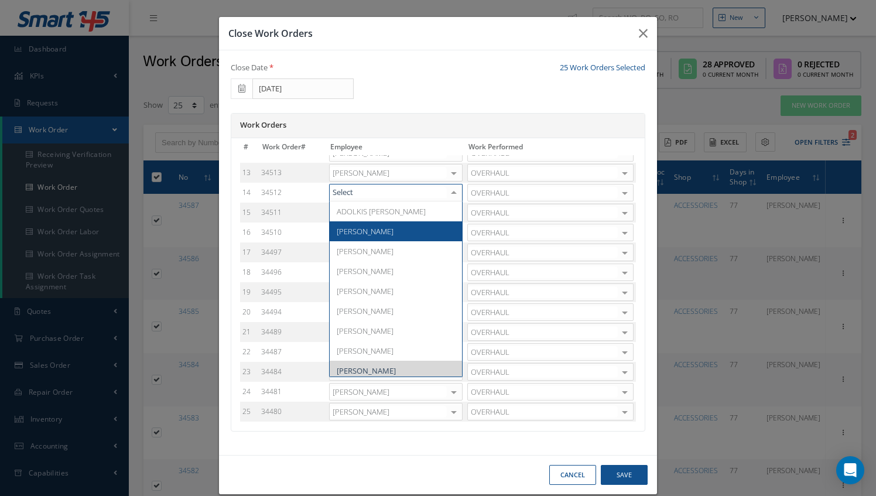
click at [386, 234] on span "Adoni Felipe" at bounding box center [396, 231] width 132 height 20
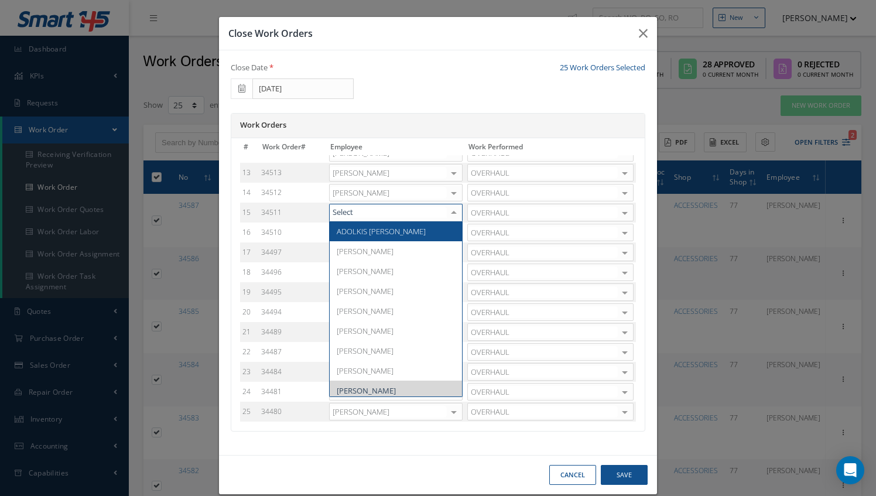
click at [445, 214] on div at bounding box center [453, 212] width 16 height 17
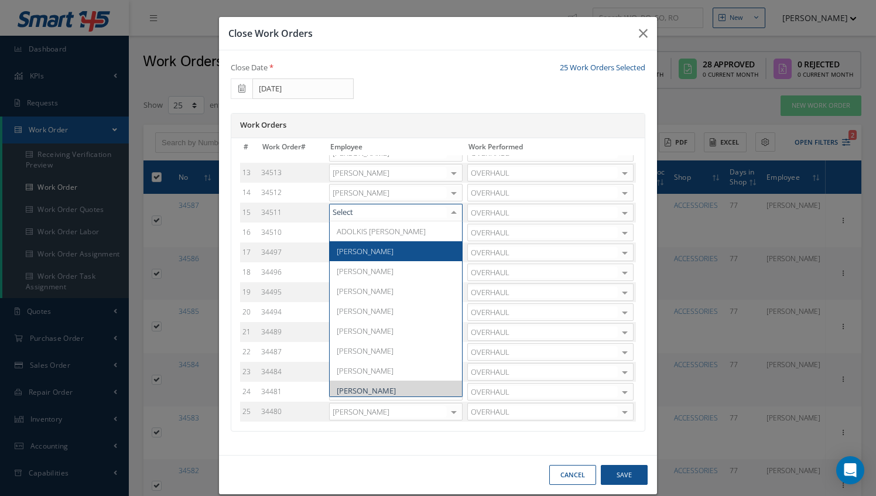
click at [382, 245] on span "Adoni Felipe" at bounding box center [396, 251] width 132 height 20
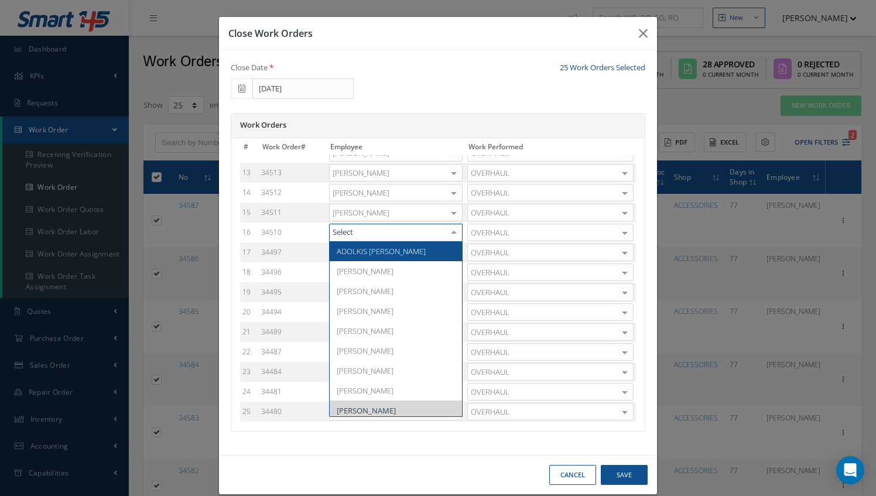
click at [445, 231] on div at bounding box center [453, 232] width 16 height 17
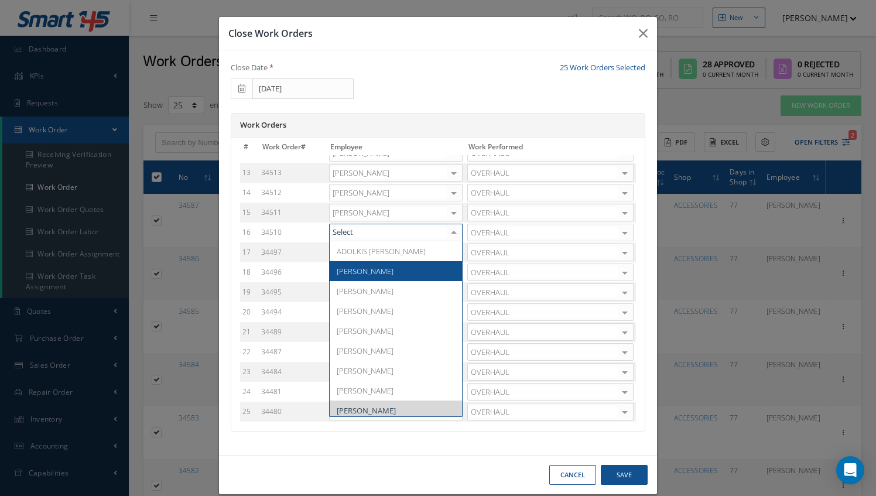
click at [385, 263] on span "Adoni Felipe" at bounding box center [396, 271] width 132 height 20
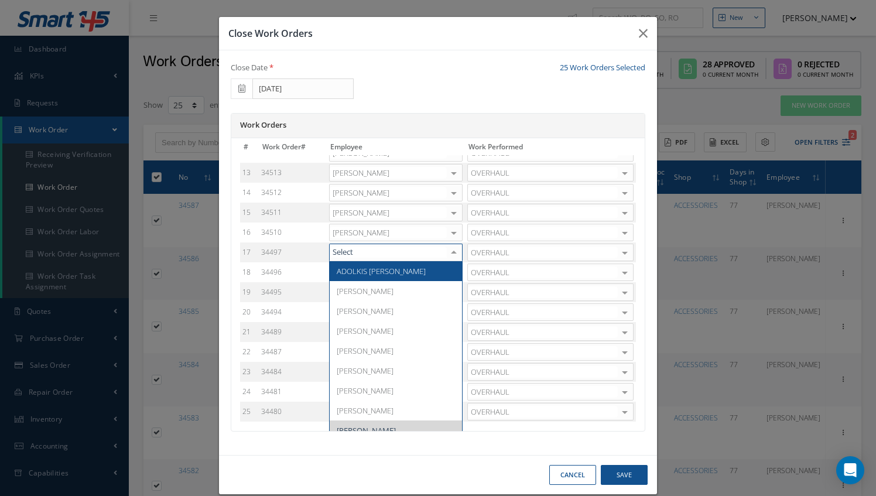
click at [445, 252] on div at bounding box center [453, 252] width 16 height 17
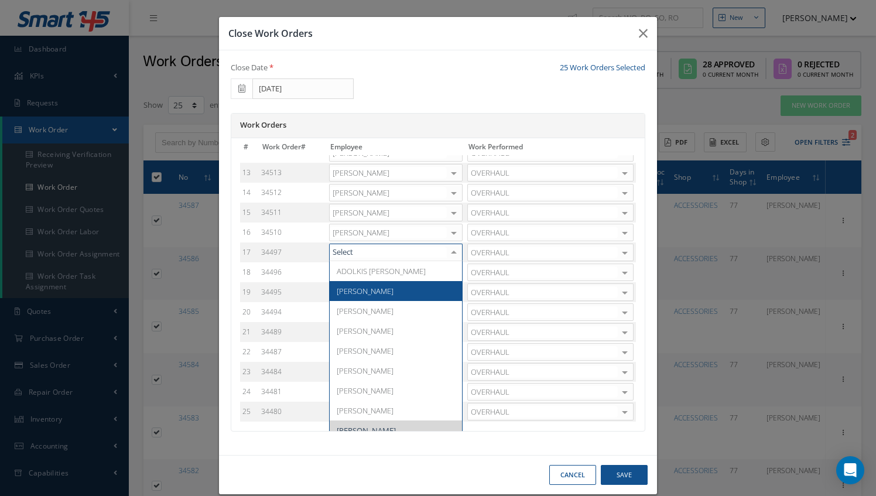
click at [373, 284] on span "Adoni Felipe" at bounding box center [396, 291] width 132 height 20
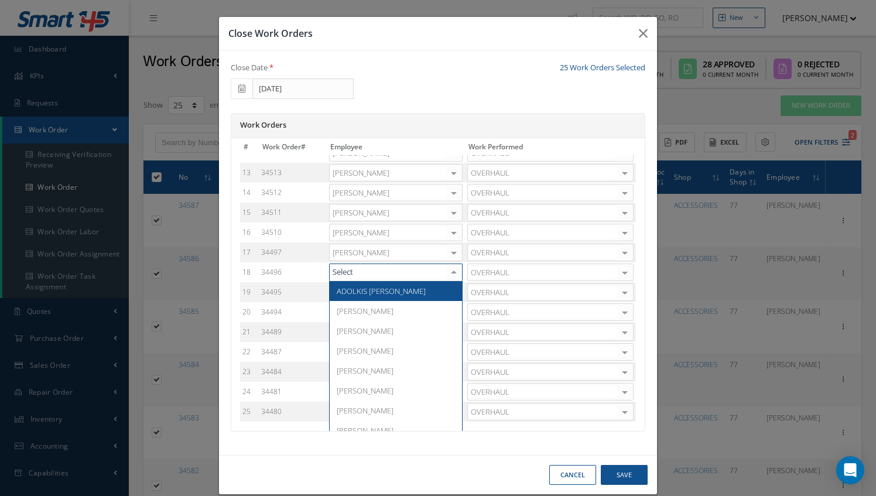
click at [445, 271] on div at bounding box center [453, 272] width 16 height 17
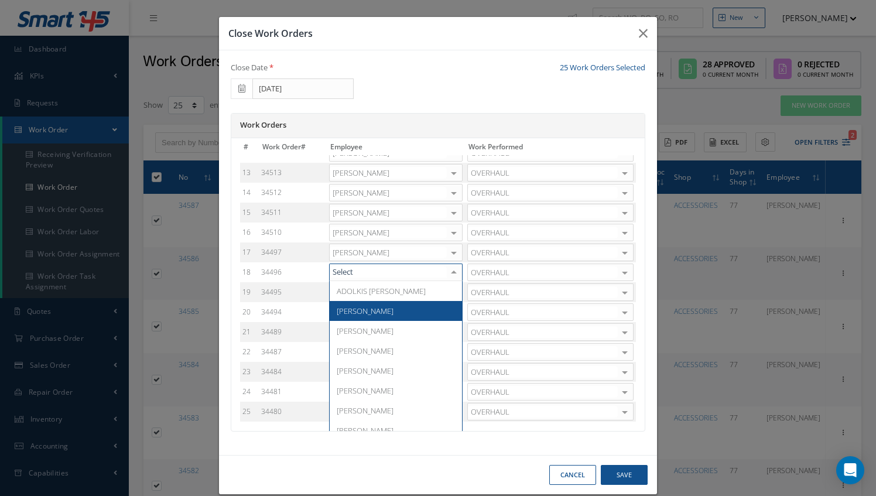
click at [385, 304] on span "Adoni Felipe" at bounding box center [396, 311] width 132 height 20
click at [445, 293] on div at bounding box center [453, 292] width 16 height 17
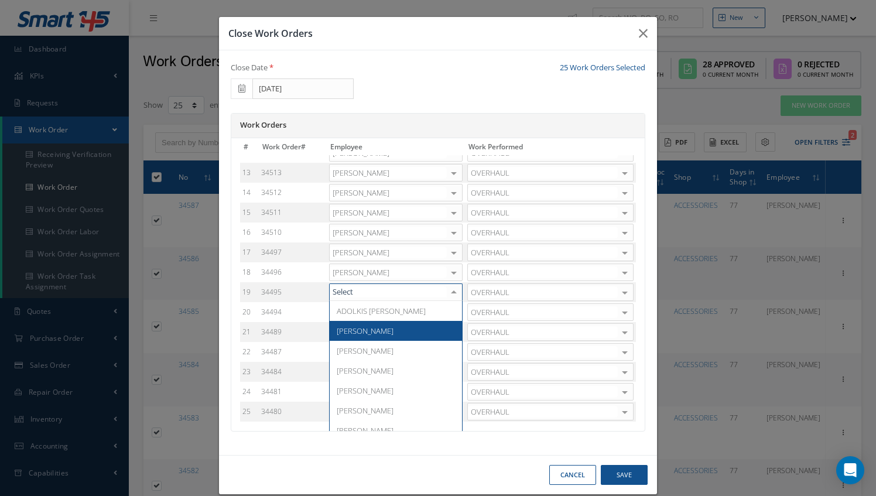
click at [385, 322] on span "Adoni Felipe" at bounding box center [396, 331] width 132 height 20
click at [445, 308] on div at bounding box center [453, 312] width 16 height 17
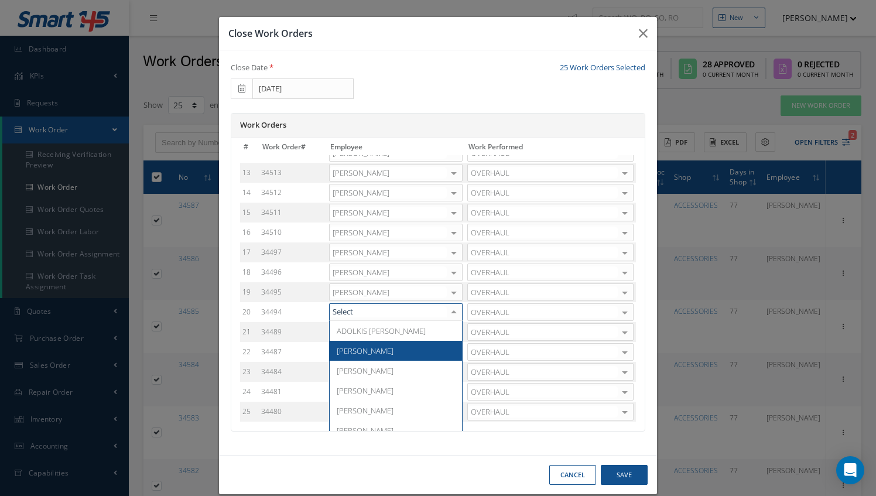
click at [370, 341] on span "Adoni Felipe" at bounding box center [396, 351] width 132 height 20
click at [445, 330] on div at bounding box center [453, 332] width 16 height 17
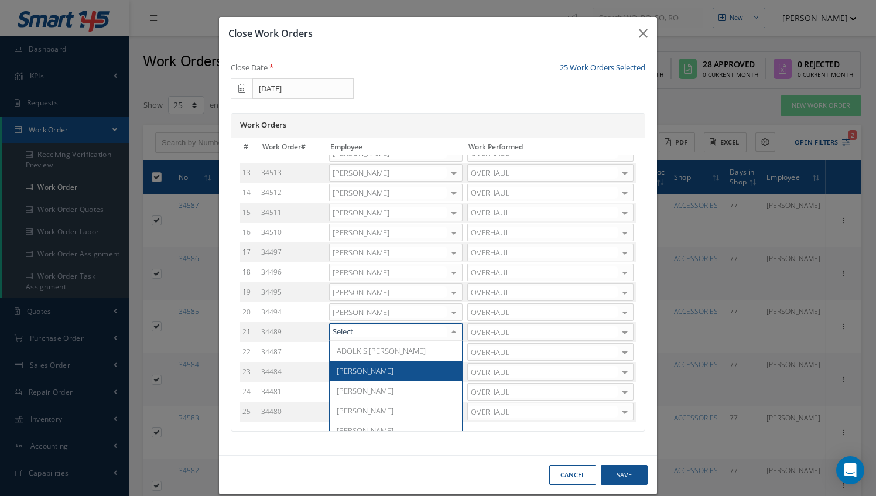
click at [385, 361] on span "Adoni Felipe" at bounding box center [396, 371] width 132 height 20
click at [445, 348] on div at bounding box center [453, 352] width 16 height 17
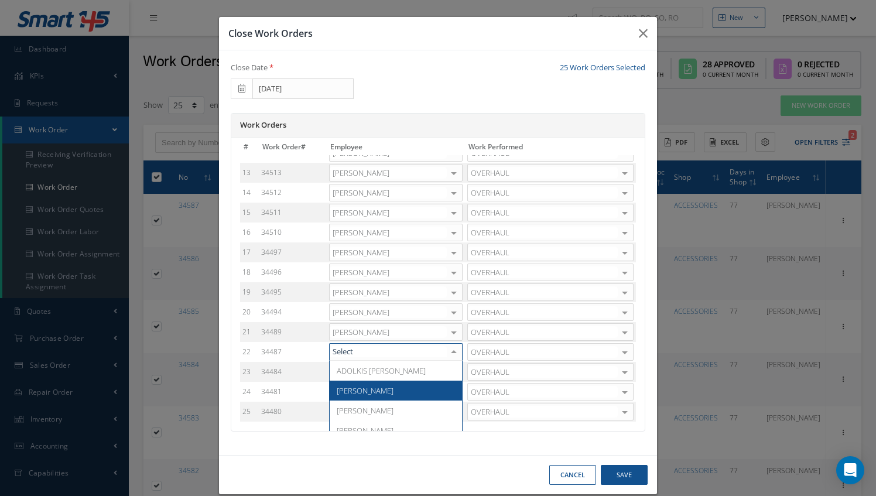
click at [387, 383] on span "Adoni Felipe" at bounding box center [396, 390] width 132 height 20
click at [445, 375] on div at bounding box center [453, 371] width 16 height 17
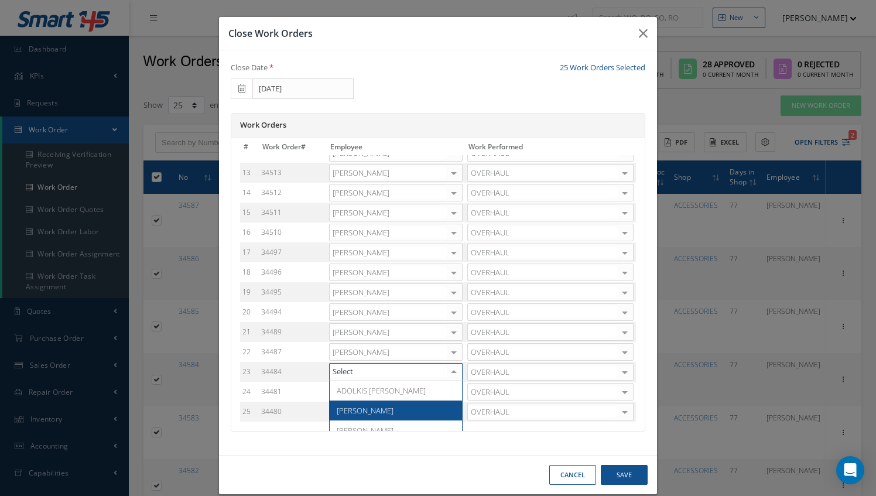
click at [390, 402] on span "Adoni Felipe" at bounding box center [396, 410] width 132 height 20
click at [445, 387] on div at bounding box center [453, 391] width 16 height 17
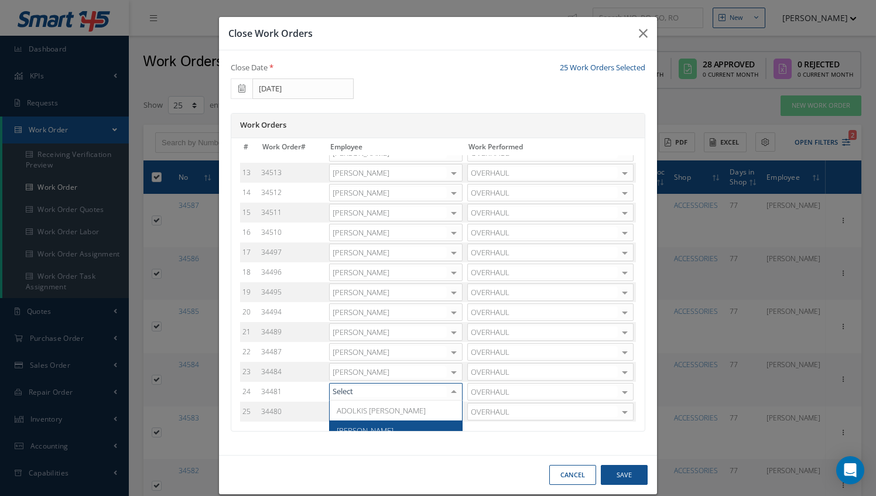
click at [378, 420] on span "Adoni Felipe" at bounding box center [396, 430] width 132 height 20
type input "adoni"
drag, startPoint x: 381, startPoint y: 411, endPoint x: 382, endPoint y: 419, distance: 8.2
click at [382, 419] on div "adoni Adoni Felipe No elements found. List is empty." at bounding box center [395, 412] width 133 height 18
click at [382, 420] on span "Adoni Felipe" at bounding box center [396, 430] width 132 height 20
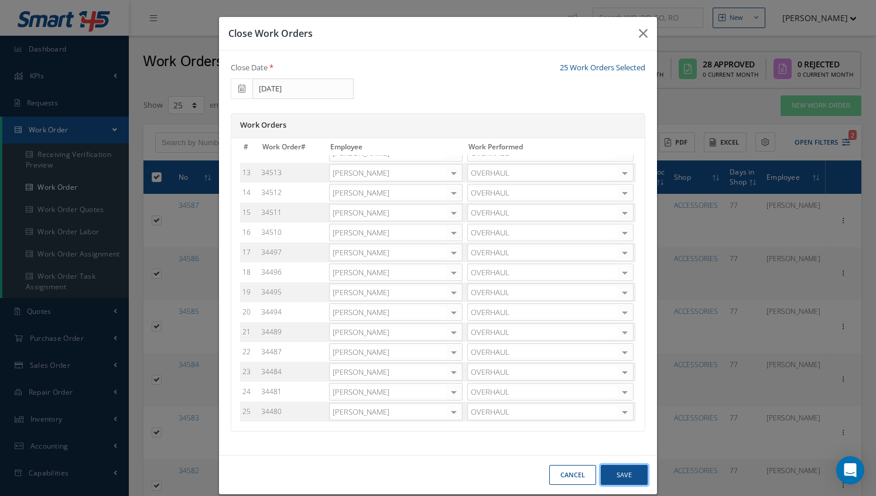
click at [623, 467] on button "Save" at bounding box center [624, 475] width 47 height 20
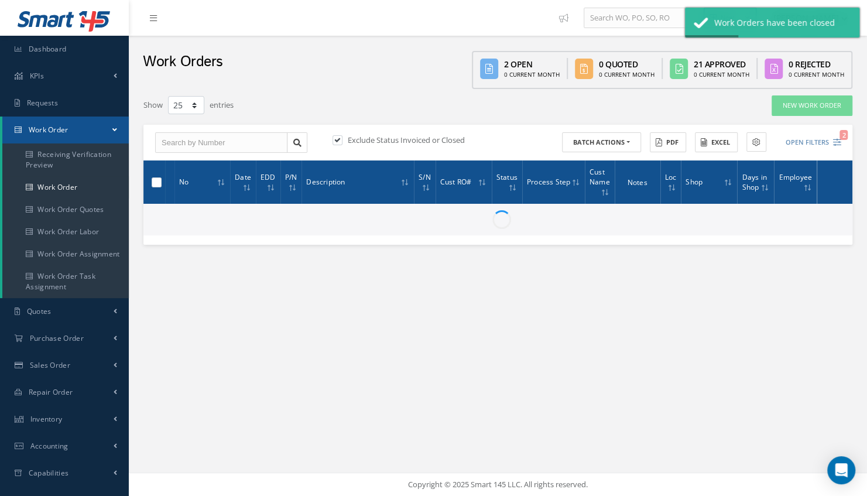
checkbox input "false"
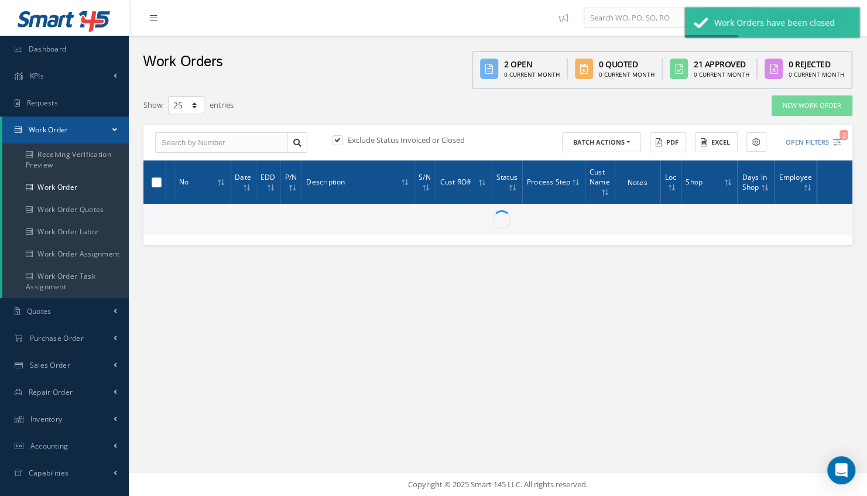
checkbox input "false"
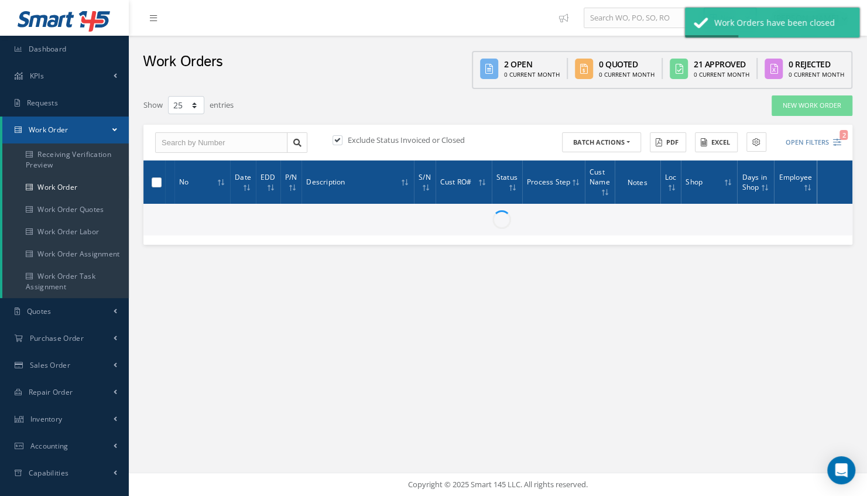
checkbox input "false"
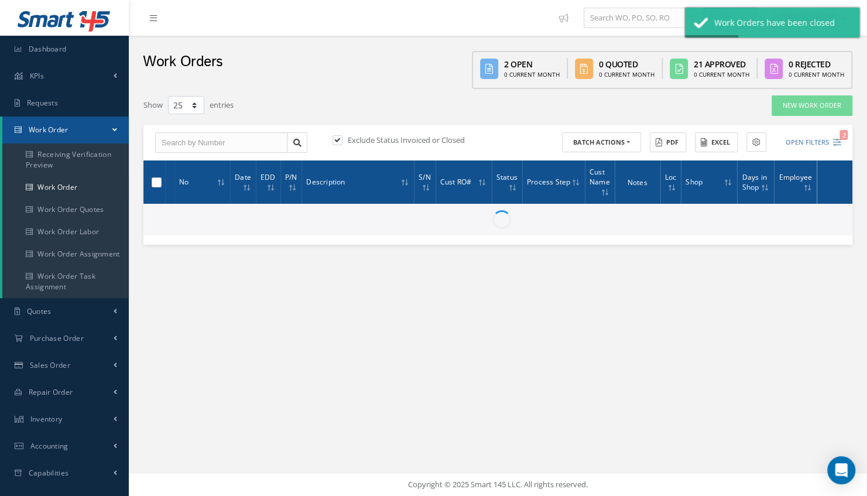
checkbox input "false"
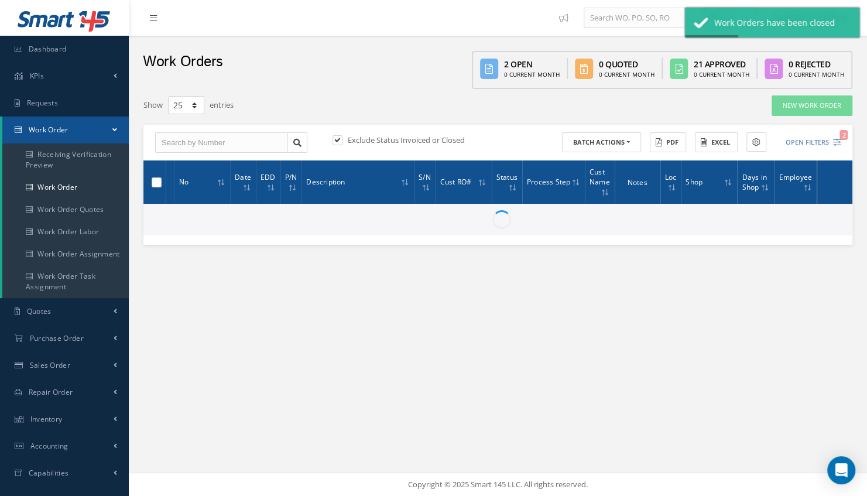
checkbox input "false"
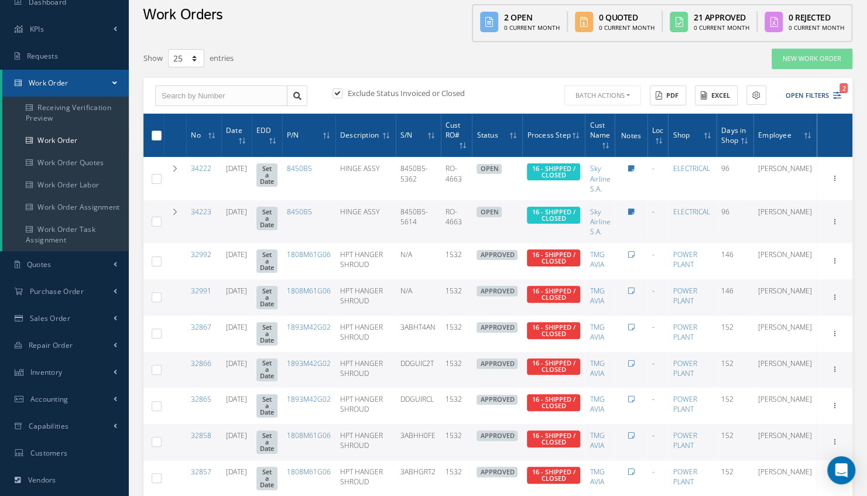
scroll to position [70, 0]
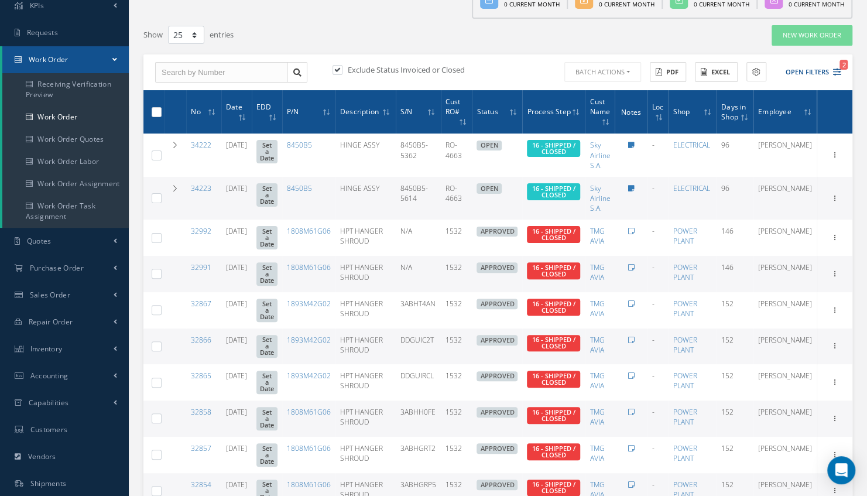
click at [161, 110] on label at bounding box center [161, 112] width 0 height 10
click at [155, 110] on input "checkbox" at bounding box center [157, 113] width 8 height 8
checkbox input "true"
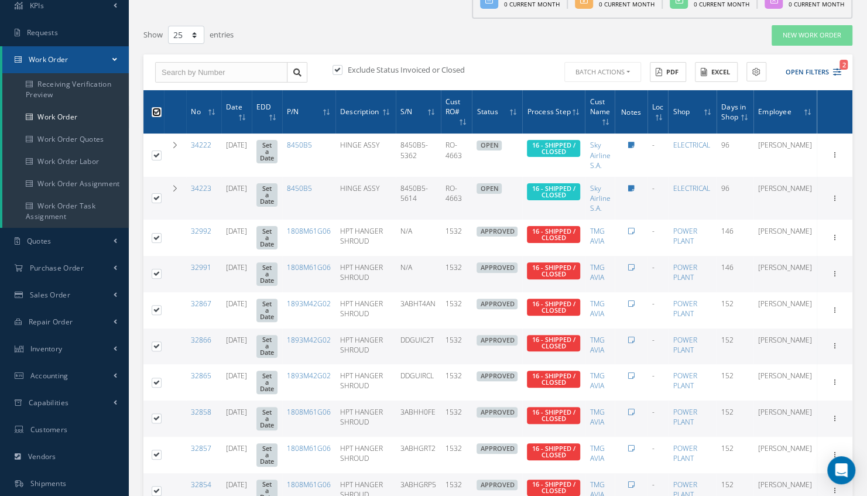
checkbox input "true"
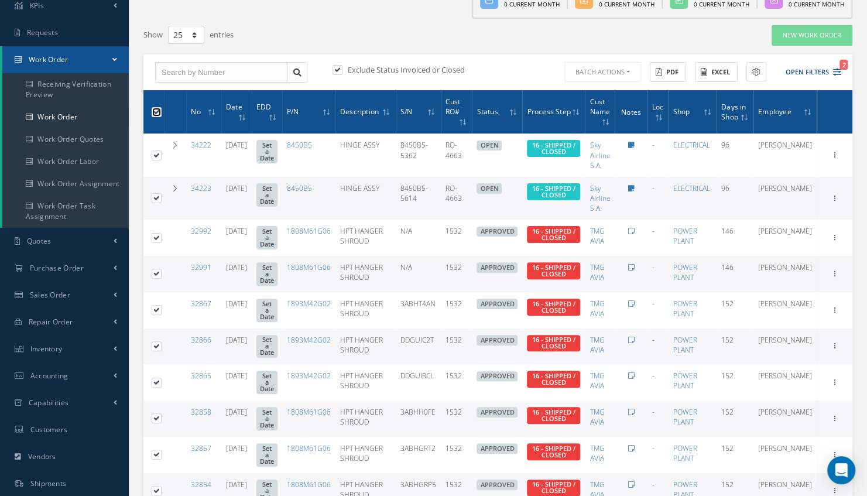
checkbox input "true"
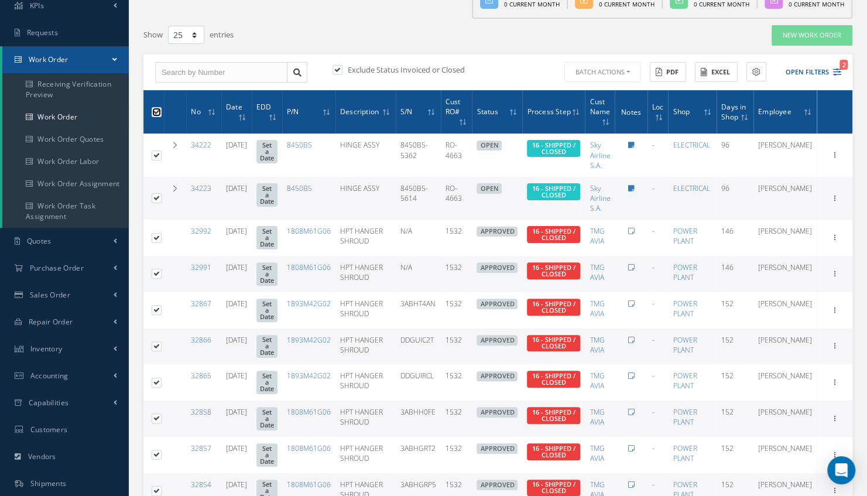
checkbox input "true"
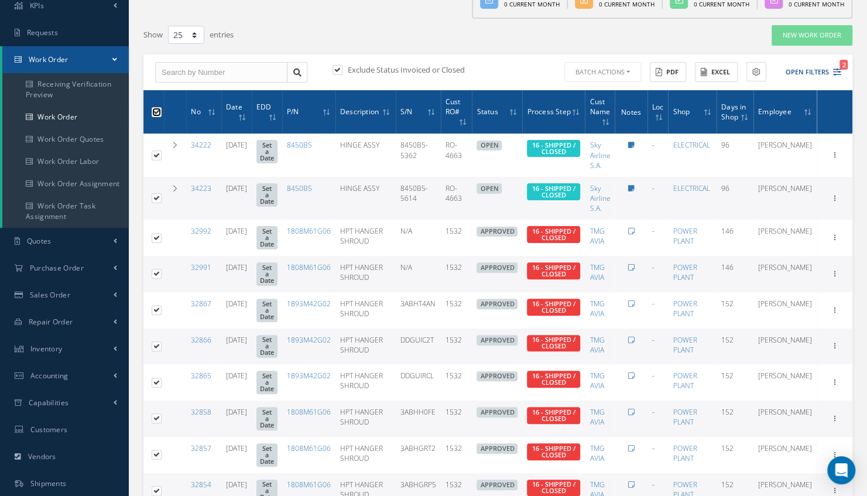
checkbox input "true"
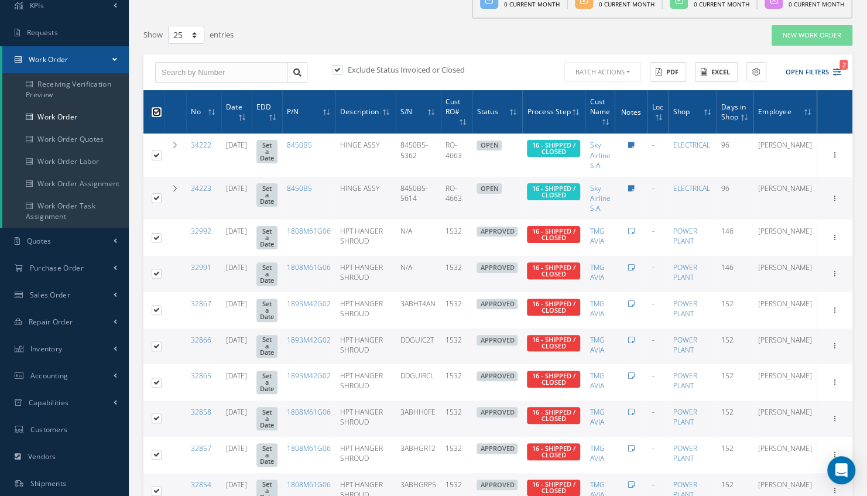
checkbox input "true"
click at [633, 69] on button "Batch Actions" at bounding box center [601, 72] width 79 height 20
click at [612, 109] on link "Close Work Orders" at bounding box center [609, 106] width 94 height 16
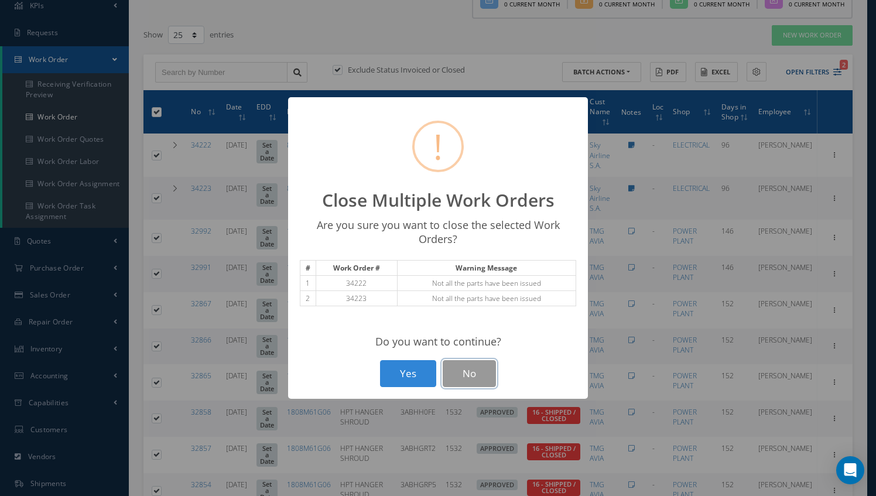
click at [471, 370] on button "No" at bounding box center [469, 374] width 53 height 28
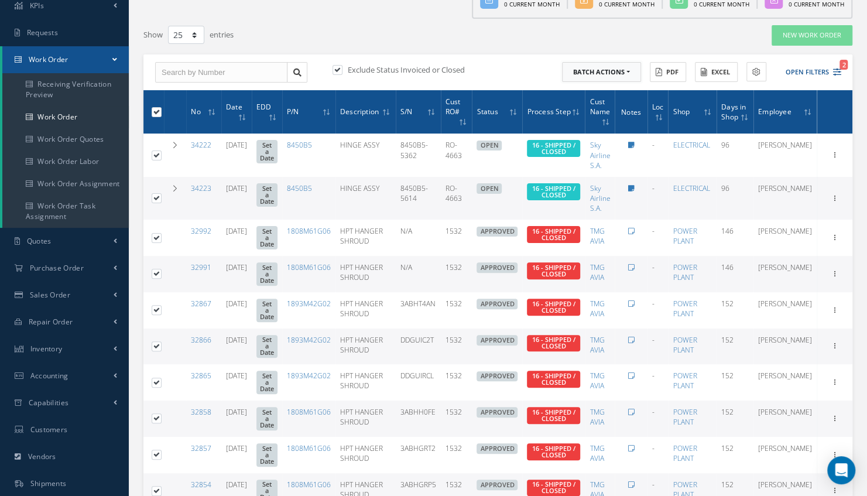
click at [626, 81] on button "Batch Actions" at bounding box center [601, 72] width 79 height 20
click at [619, 110] on link "Close Work Orders" at bounding box center [609, 106] width 94 height 16
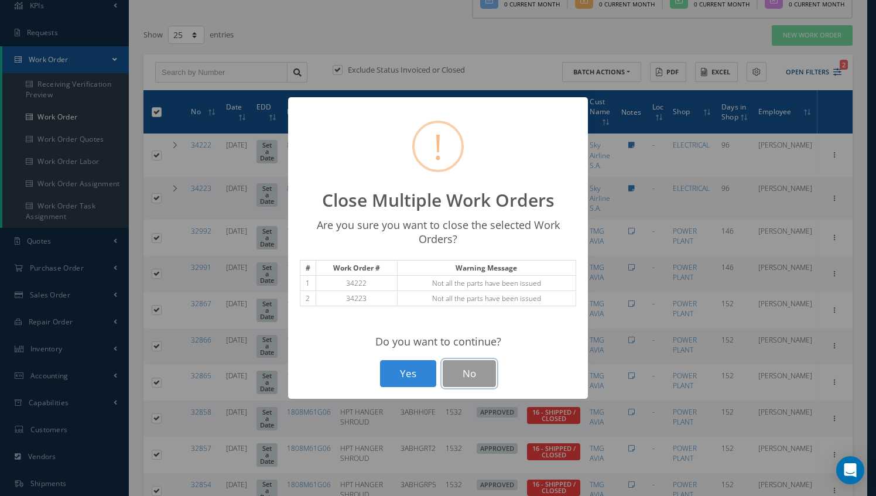
click at [475, 379] on button "No" at bounding box center [469, 374] width 53 height 28
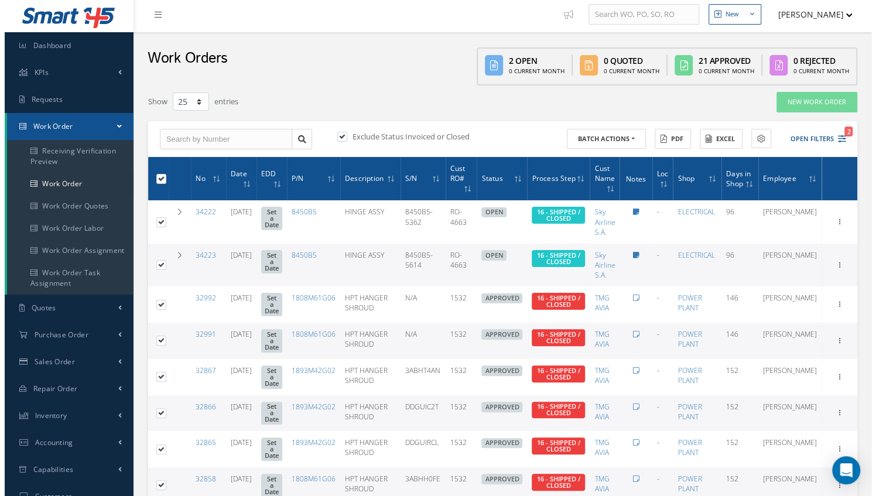
scroll to position [0, 0]
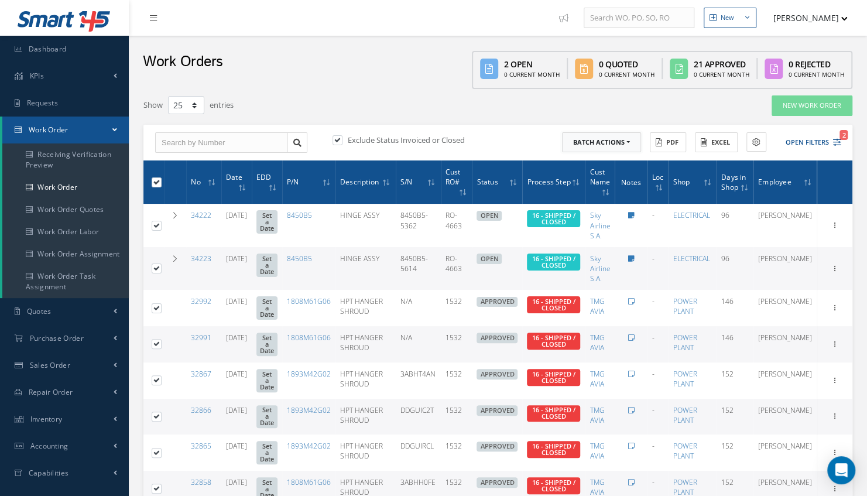
click at [632, 145] on button "Batch Actions" at bounding box center [601, 142] width 79 height 20
click at [609, 178] on link "Close Work Orders" at bounding box center [609, 177] width 94 height 16
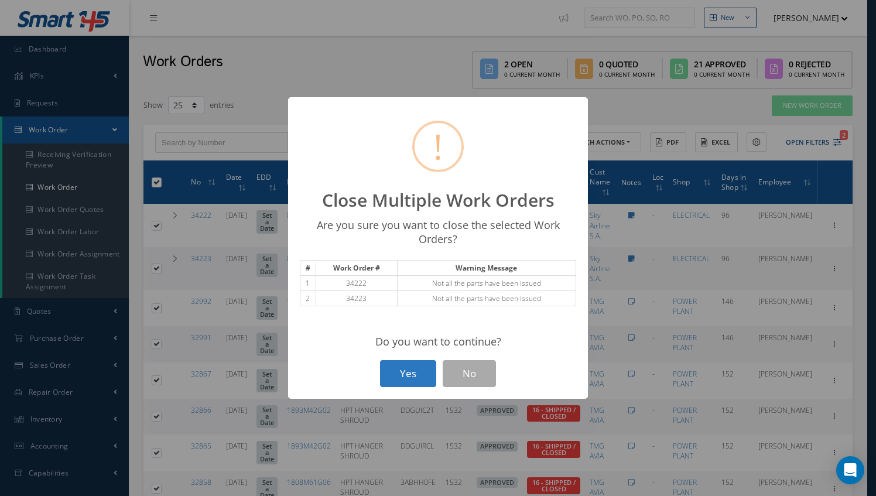
click at [414, 368] on button "Yes" at bounding box center [408, 374] width 56 height 28
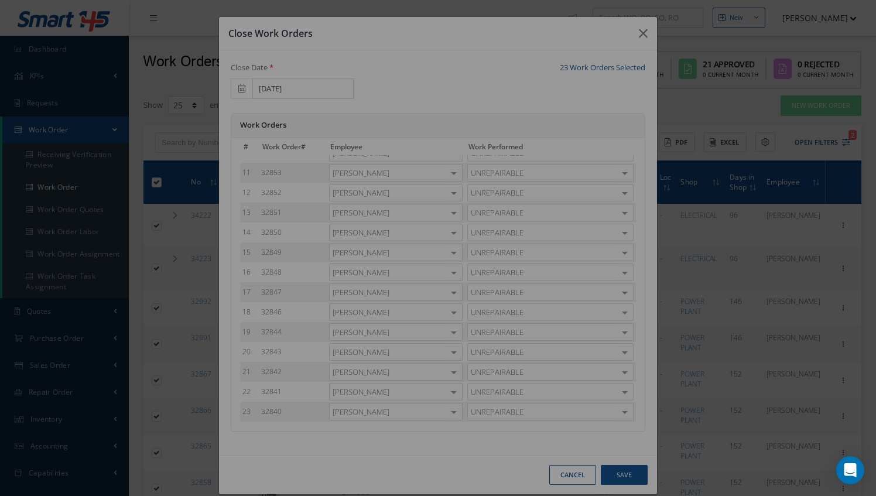
scroll to position [191, 0]
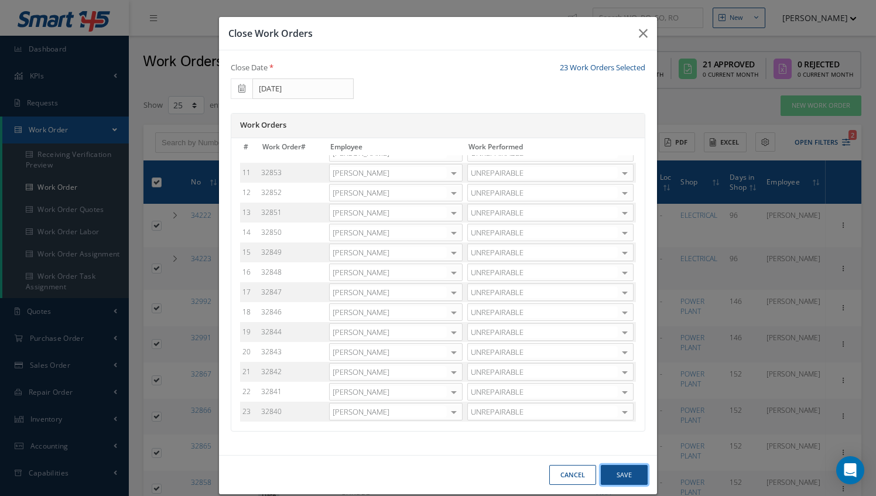
click at [631, 475] on button "Save" at bounding box center [624, 475] width 47 height 20
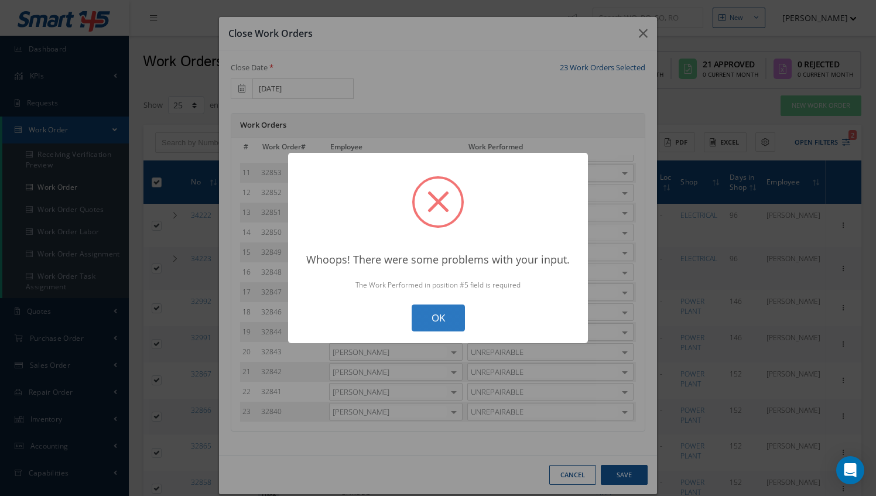
click at [452, 317] on button "OK" at bounding box center [437, 318] width 53 height 28
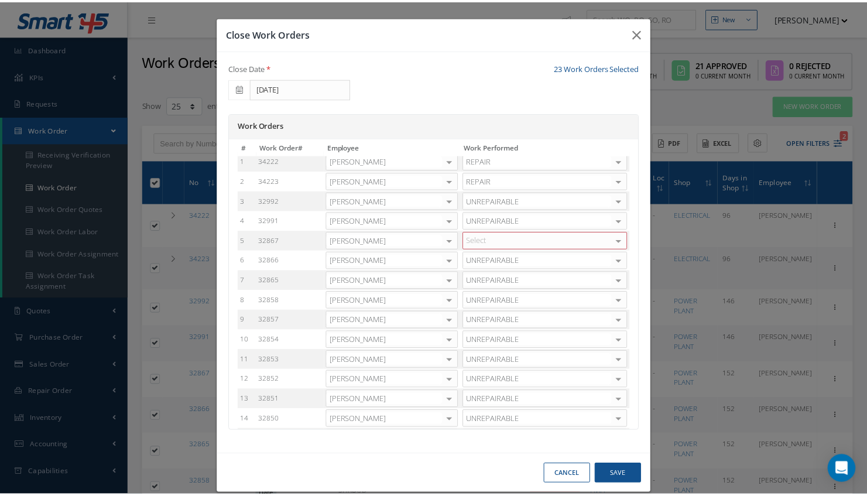
scroll to position [0, 0]
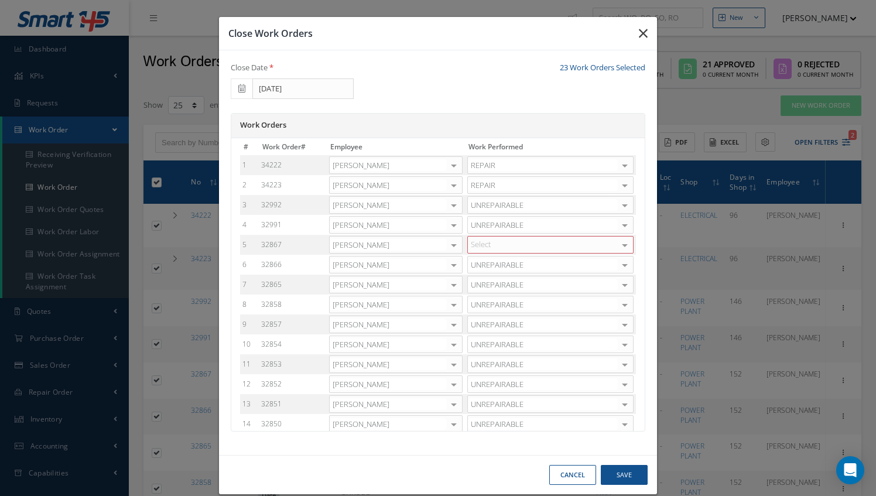
click at [632, 28] on button "button" at bounding box center [643, 33] width 28 height 33
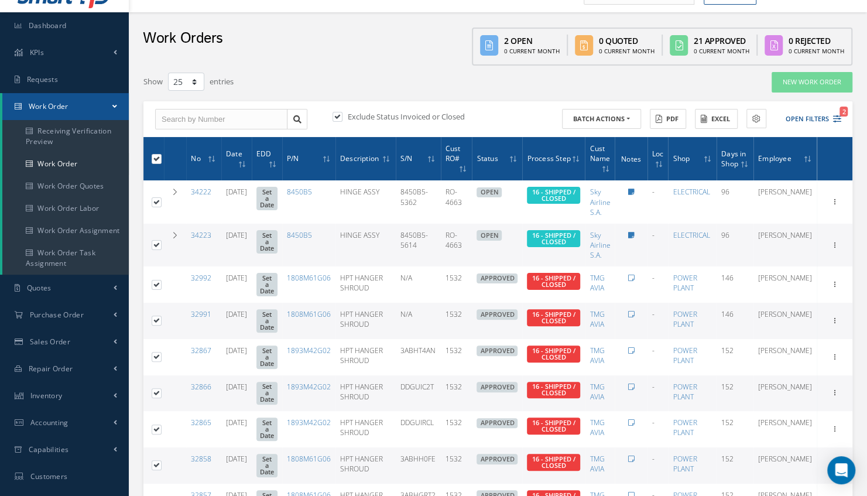
scroll to position [47, 0]
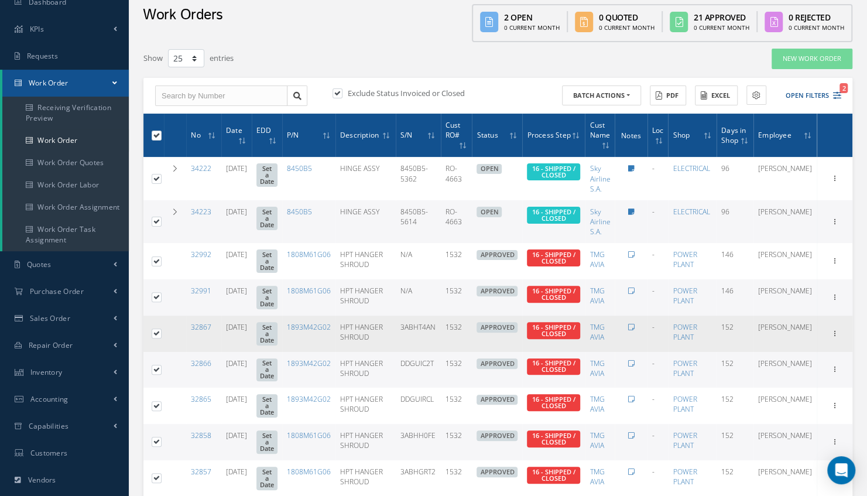
click at [202, 331] on div "32867" at bounding box center [204, 327] width 26 height 10
click at [202, 328] on link "32867" at bounding box center [201, 327] width 20 height 10
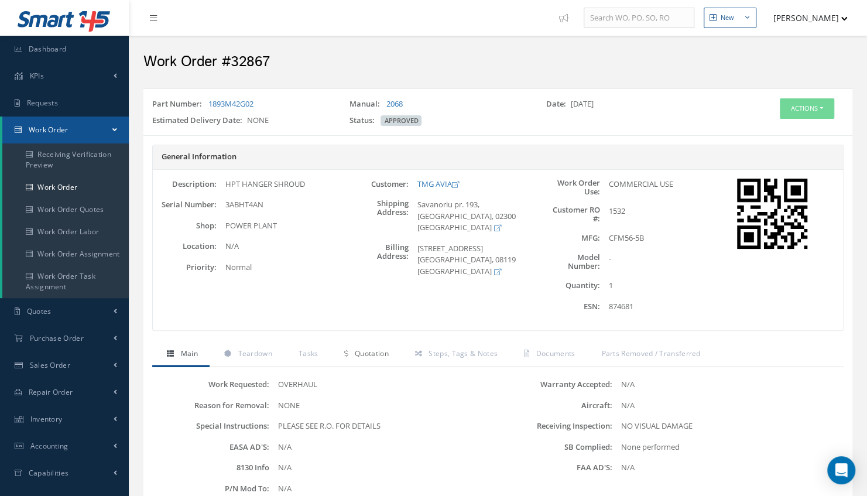
click at [366, 348] on span "Quotation" at bounding box center [372, 353] width 34 height 10
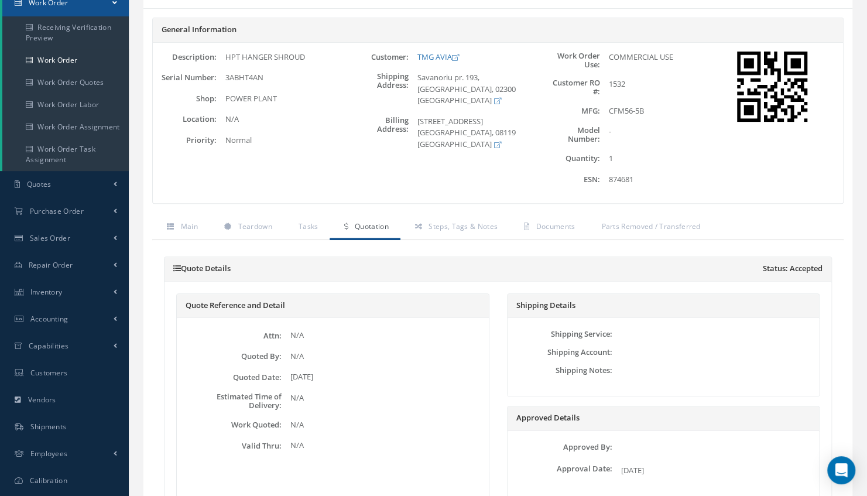
scroll to position [98, 0]
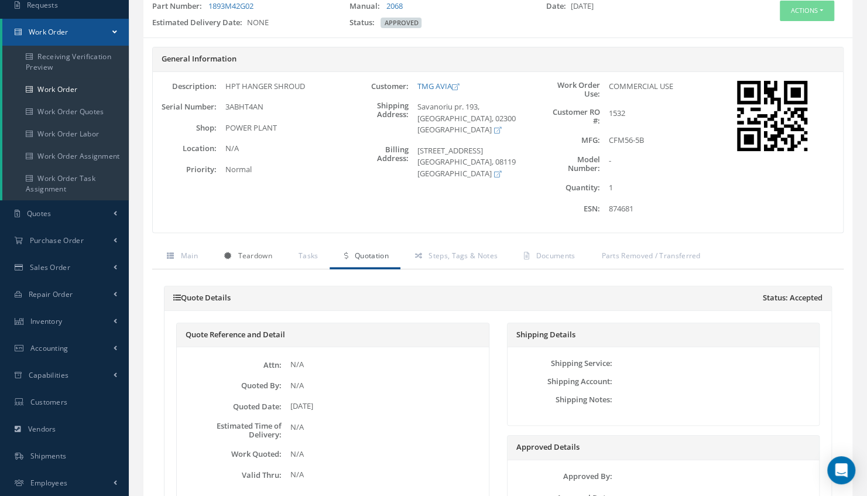
click at [262, 255] on span "Teardown" at bounding box center [255, 256] width 34 height 10
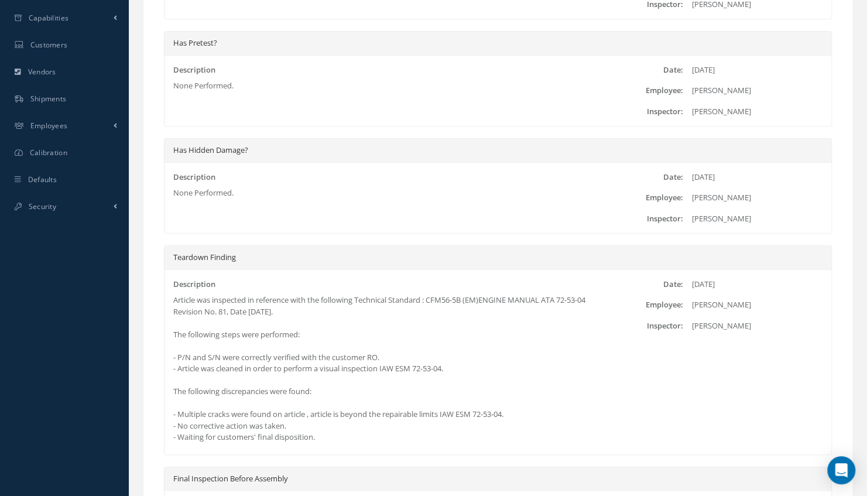
scroll to position [502, 0]
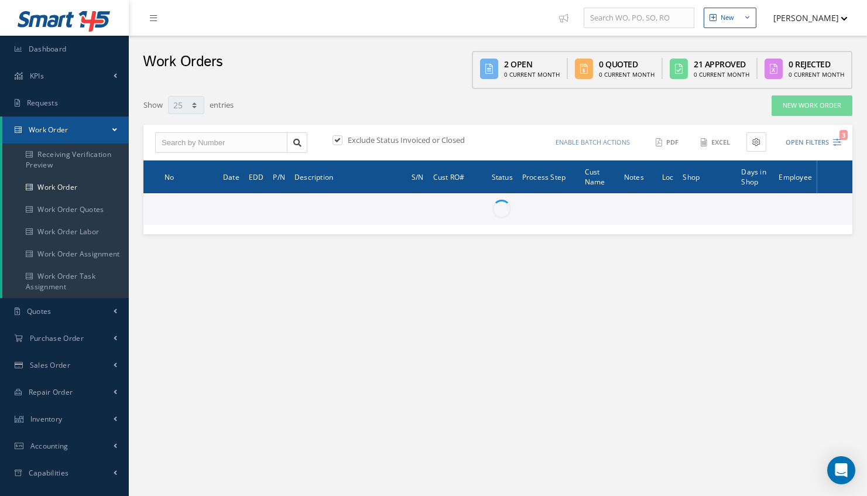
select select "25"
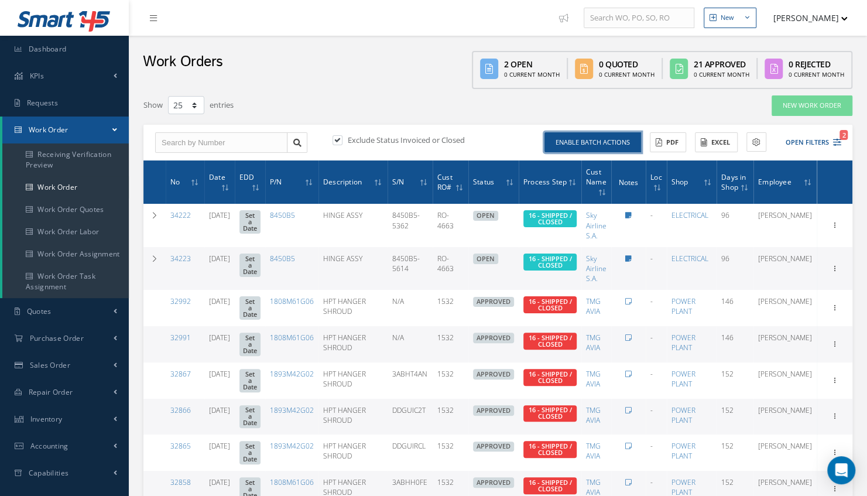
click at [578, 149] on button "Enable batch actions" at bounding box center [592, 142] width 97 height 20
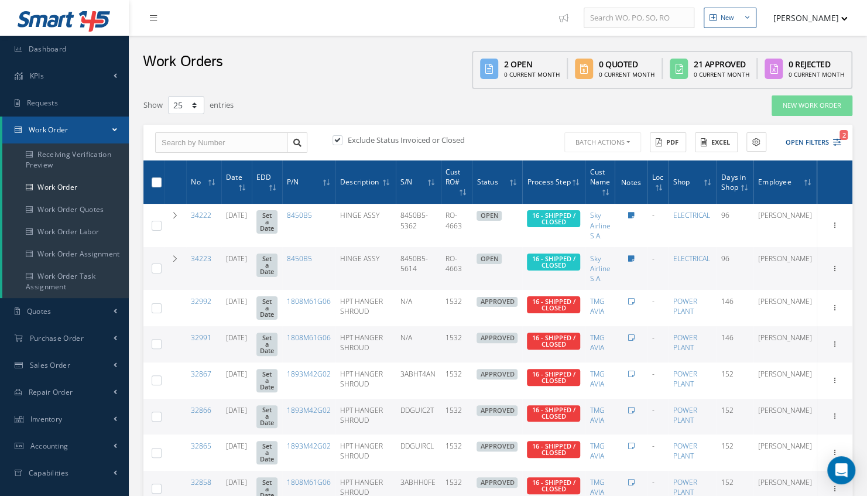
click at [161, 181] on label at bounding box center [161, 182] width 0 height 10
click at [160, 181] on input "checkbox" at bounding box center [157, 184] width 8 height 8
checkbox input "true"
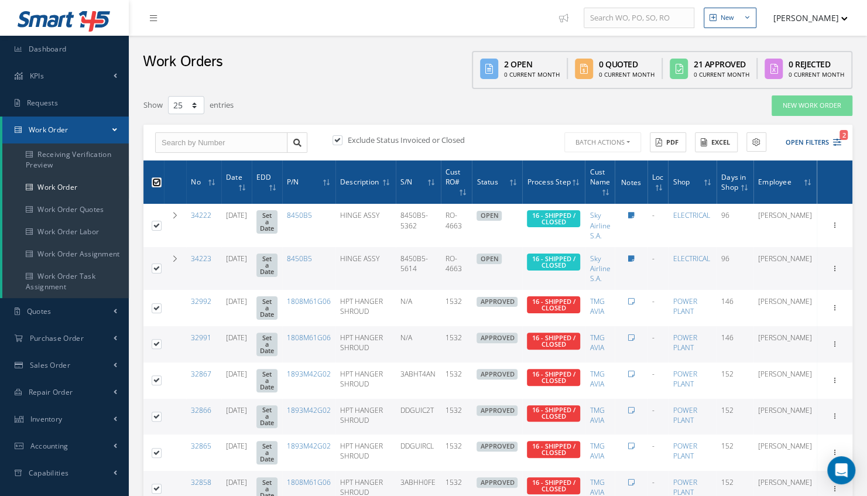
checkbox input "true"
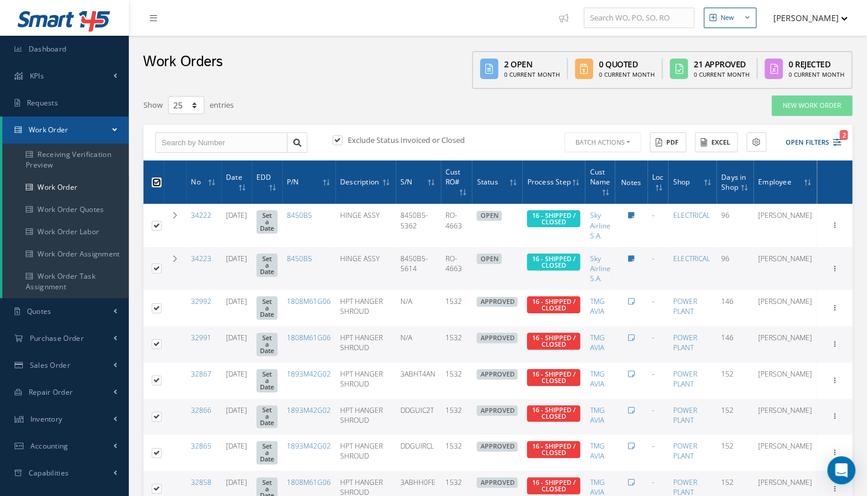
checkbox input "true"
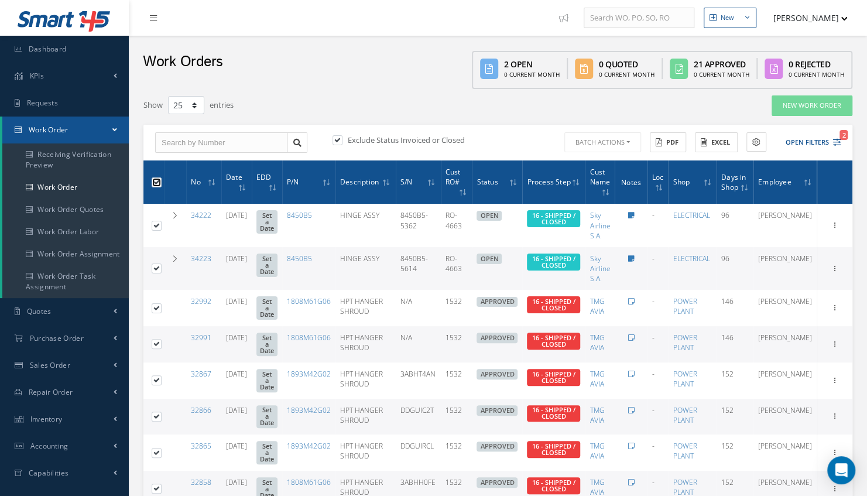
checkbox input "true"
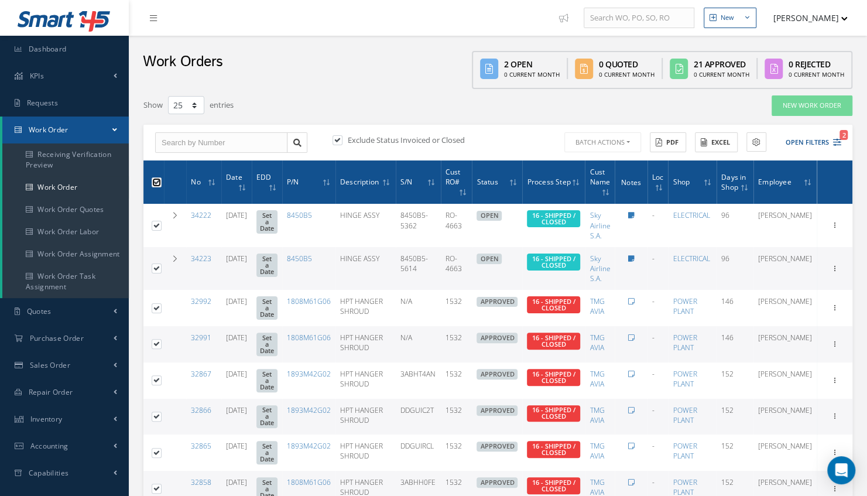
checkbox input "true"
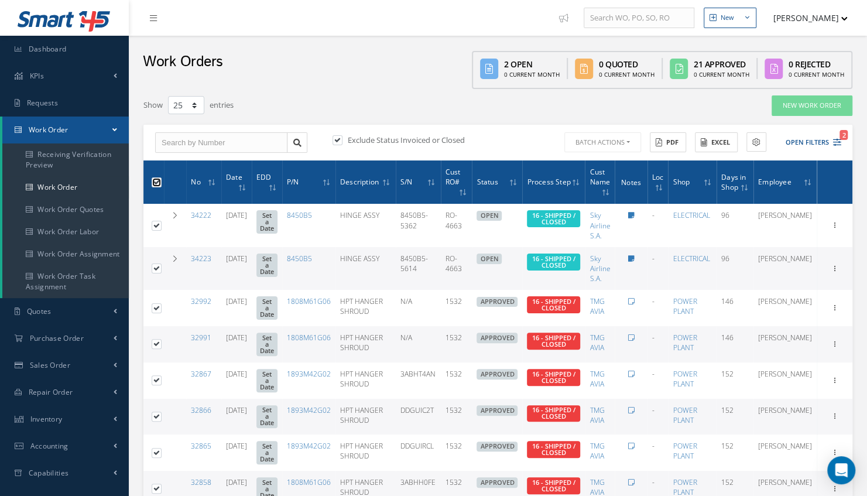
checkbox input "true"
click at [630, 143] on button "Batch Actions" at bounding box center [601, 142] width 79 height 20
click at [612, 172] on link "Close Work Orders" at bounding box center [609, 177] width 94 height 16
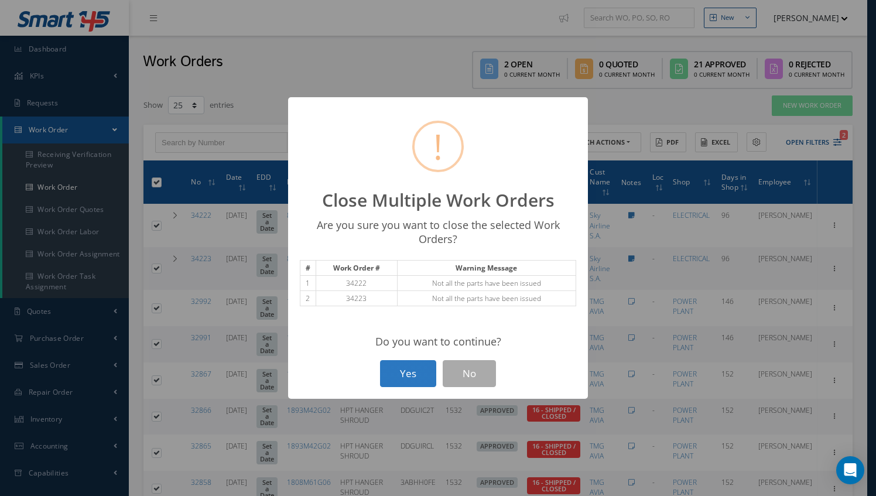
click at [408, 366] on button "Yes" at bounding box center [408, 374] width 56 height 28
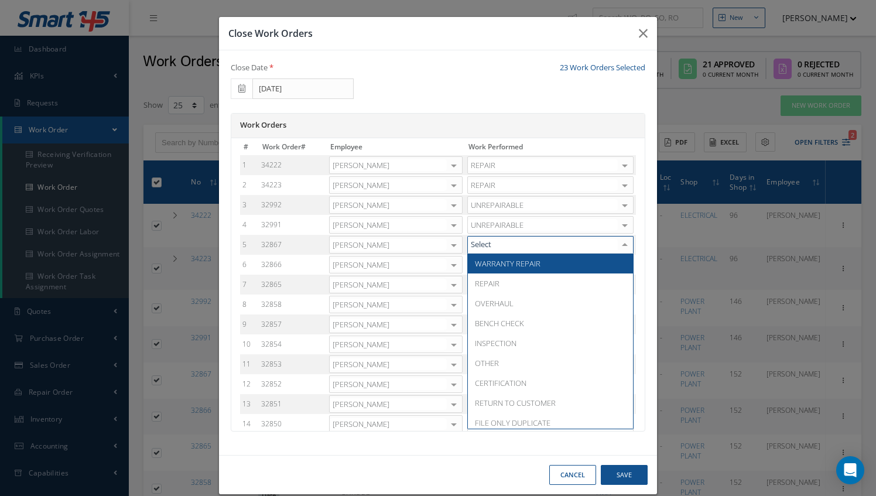
click at [616, 245] on div at bounding box center [624, 244] width 16 height 17
type input "un"
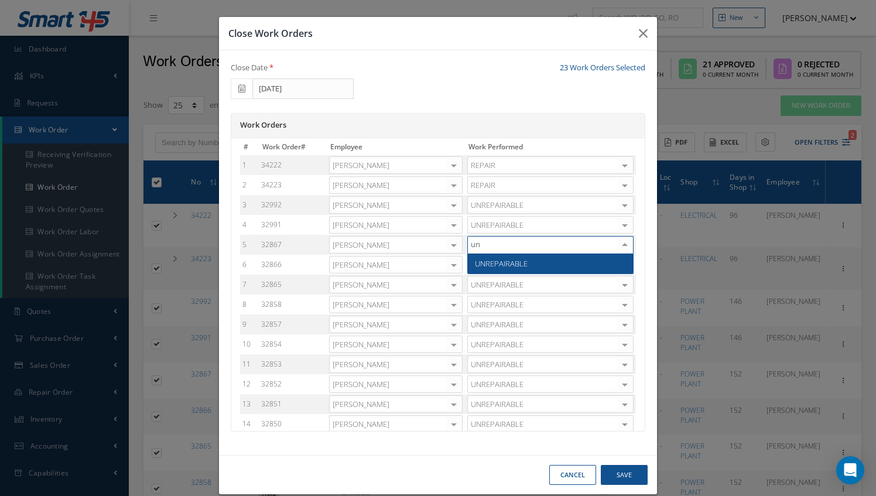
click at [579, 262] on span "UNREPAIRABLE" at bounding box center [550, 263] width 165 height 20
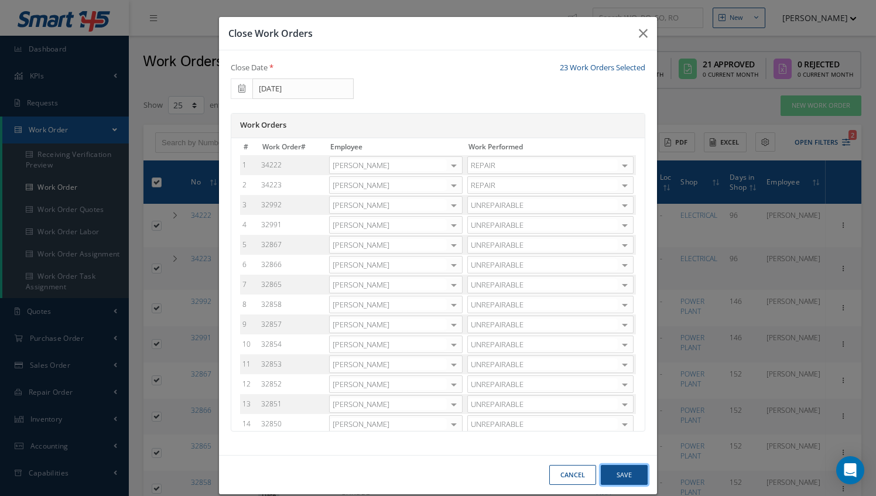
click at [618, 468] on button "Save" at bounding box center [624, 475] width 47 height 20
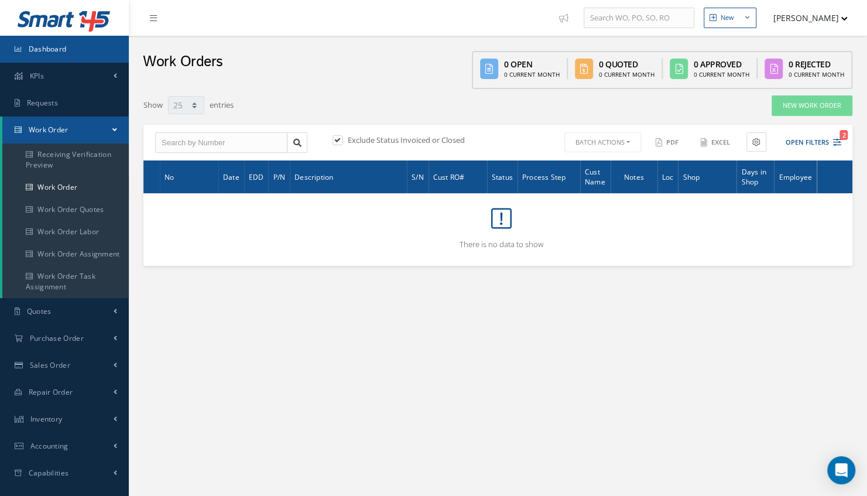
click at [84, 57] on link "Dashboard" at bounding box center [64, 49] width 129 height 27
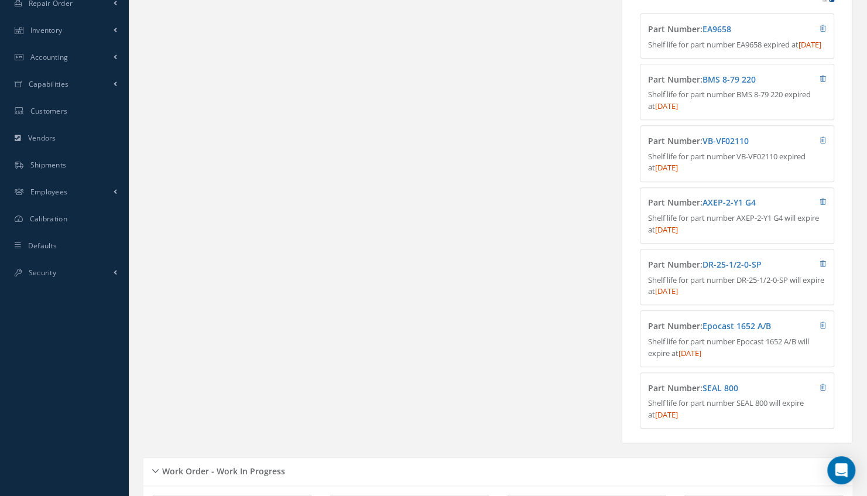
scroll to position [258, 0]
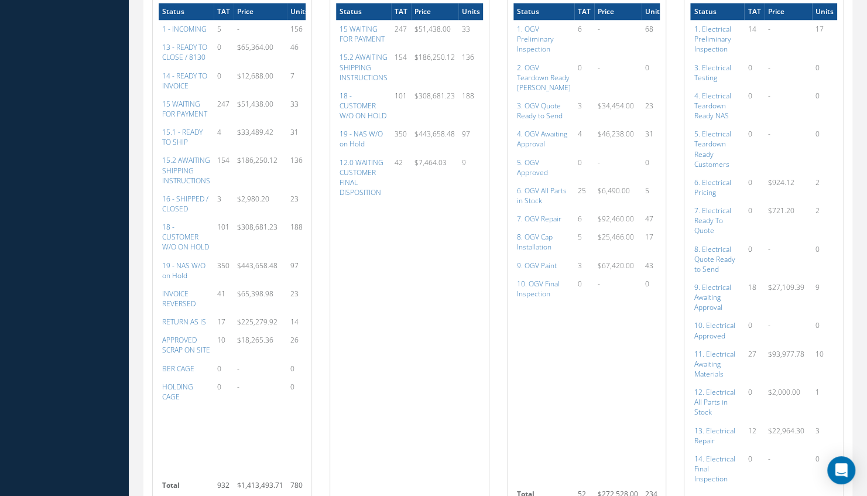
scroll to position [776, 0]
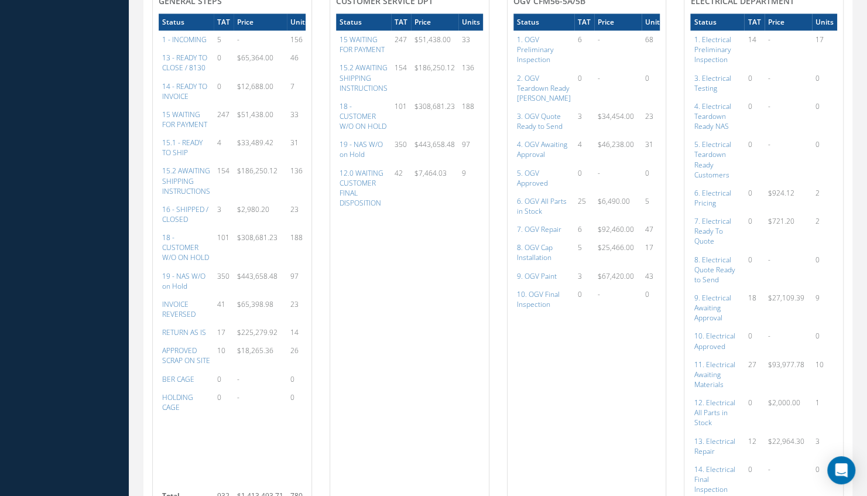
scroll to position [698, 0]
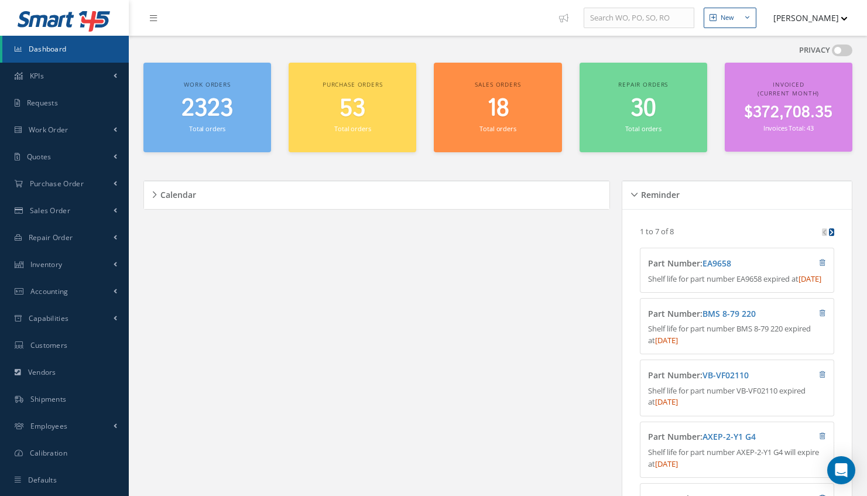
scroll to position [25, 0]
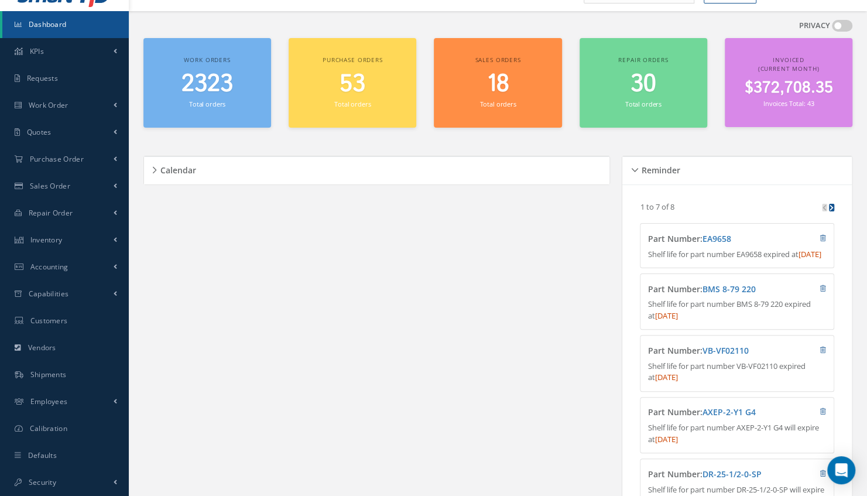
click at [210, 94] on span "2323" at bounding box center [207, 83] width 52 height 33
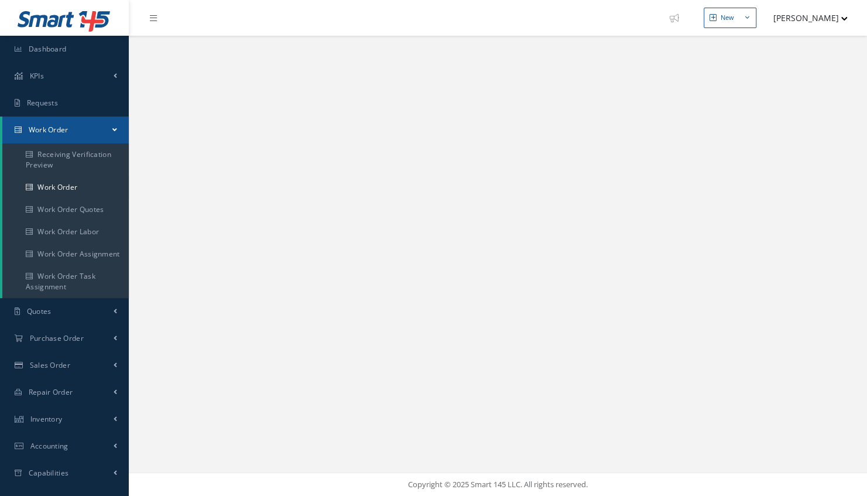
select select "25"
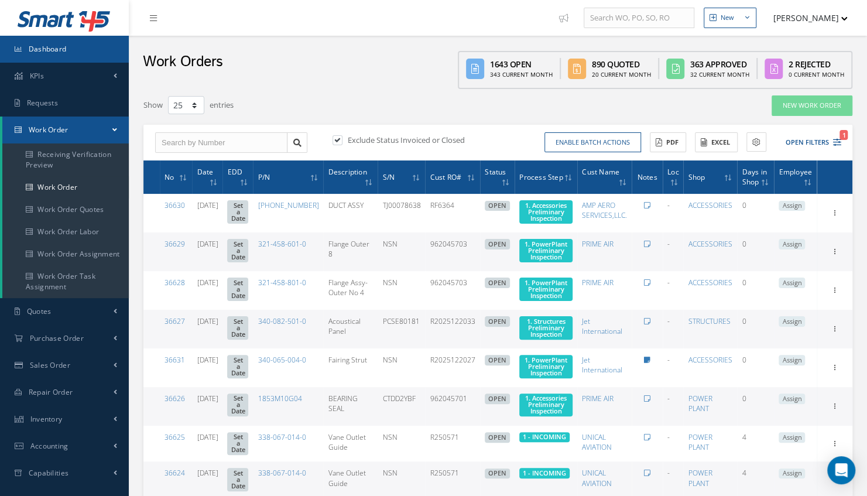
click at [55, 53] on span "Dashboard" at bounding box center [48, 49] width 38 height 10
